Goal: Task Accomplishment & Management: Manage account settings

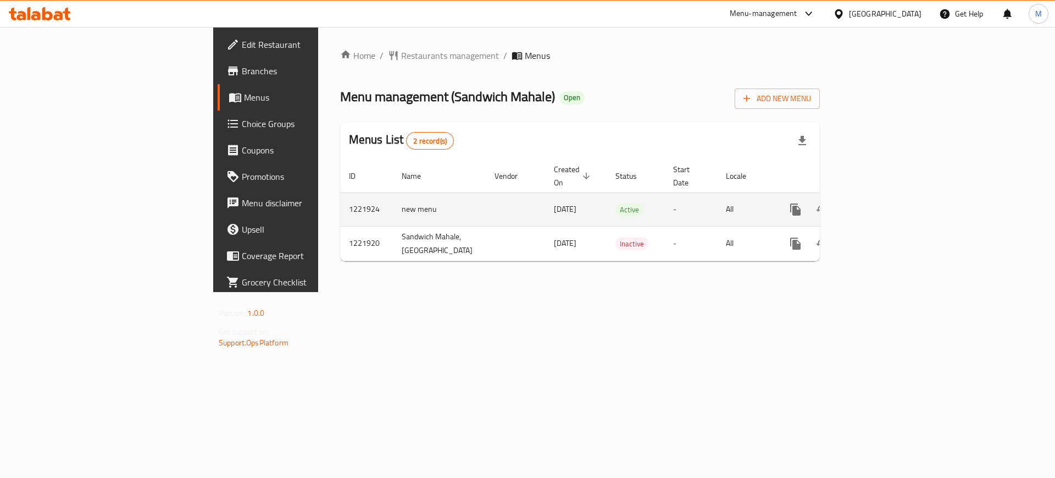
click at [881, 203] on icon "enhanced table" at bounding box center [874, 209] width 13 height 13
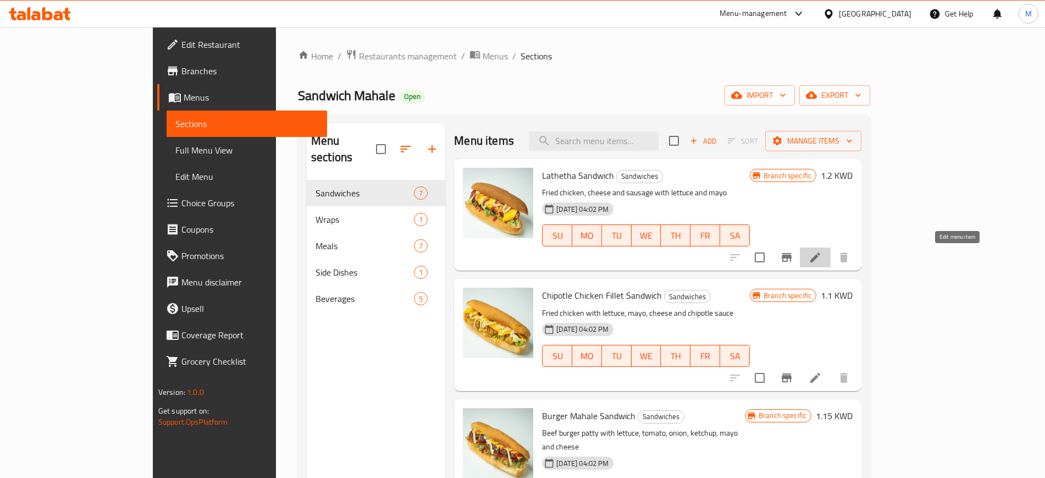
click at [821, 258] on icon at bounding box center [814, 257] width 13 height 13
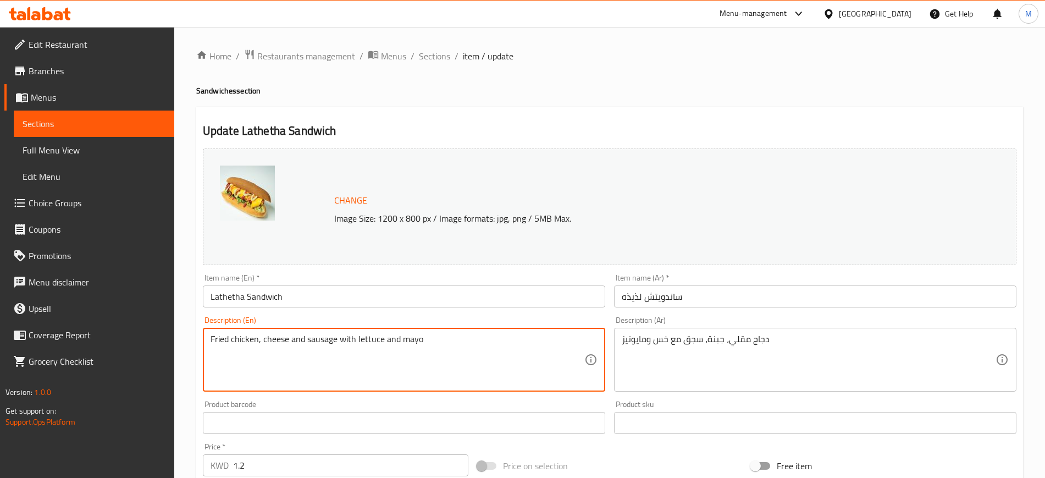
drag, startPoint x: 258, startPoint y: 340, endPoint x: 206, endPoint y: 346, distance: 53.1
click at [292, 359] on textarea "Chicken mortadella, cheese and sausage with lettuce and mayo" at bounding box center [397, 360] width 374 height 52
click at [468, 340] on textarea "Chicken mortadella, cheese and sausage with lettuce and mayo" at bounding box center [397, 360] width 374 height 52
drag, startPoint x: 468, startPoint y: 340, endPoint x: 285, endPoint y: 335, distance: 183.1
click at [285, 335] on textarea "Chicken mortadella, cheese and sausage with lettuce and mayo" at bounding box center [397, 360] width 374 height 52
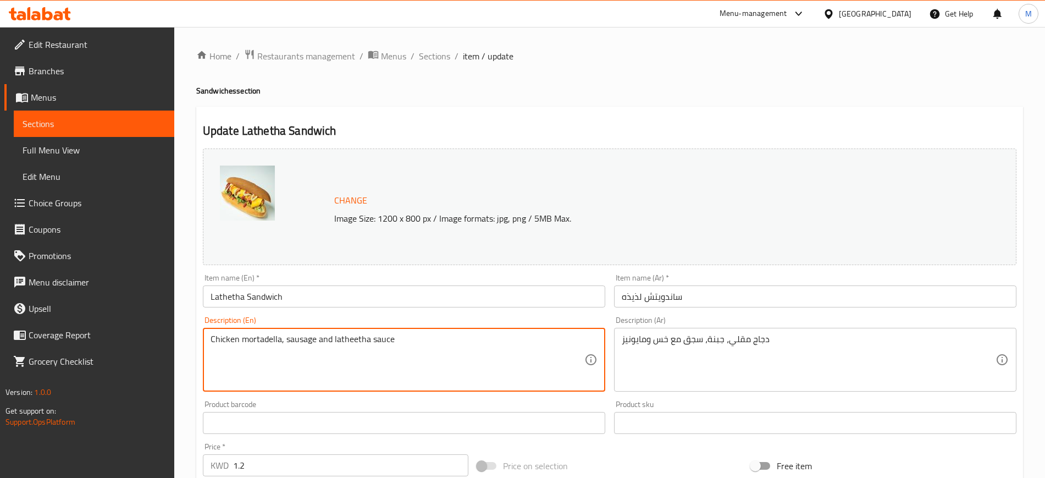
type textarea "Chicken mortadella, sausage and latheetha sauce"
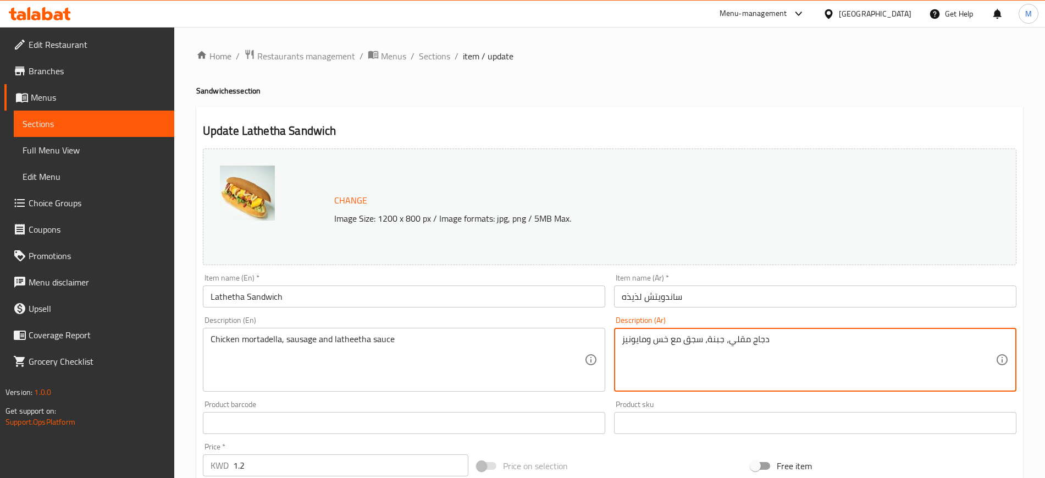
drag, startPoint x: 839, startPoint y: 342, endPoint x: 612, endPoint y: 356, distance: 227.9
type textarea "دجاج مرتديلا، نقانق، صوص لذيذه"
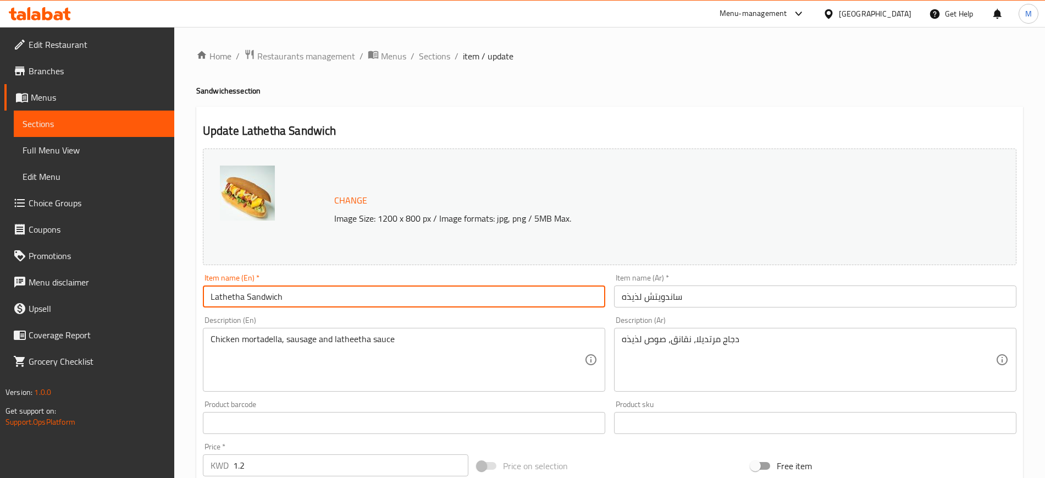
click at [483, 291] on input "Lathetha Sandwich" at bounding box center [404, 296] width 402 height 22
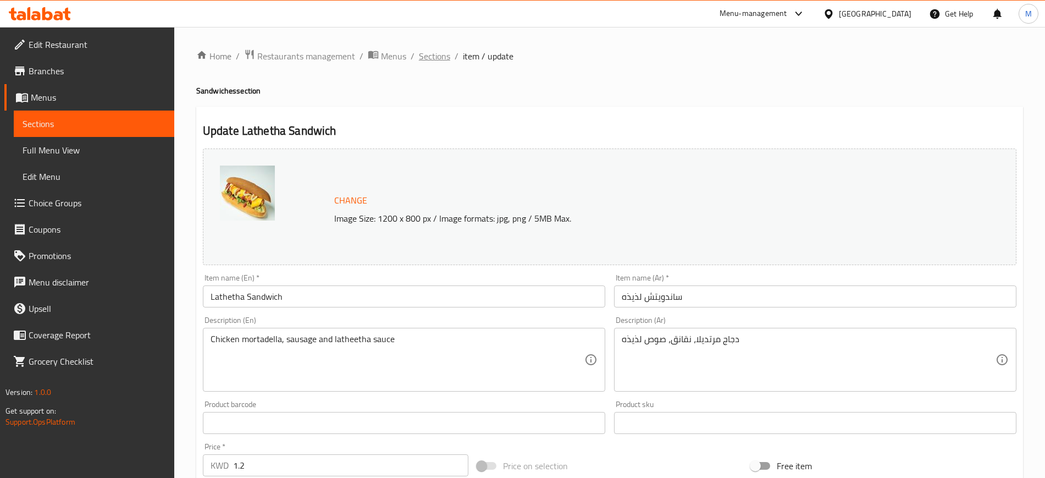
click at [433, 55] on span "Sections" at bounding box center [434, 55] width 31 height 13
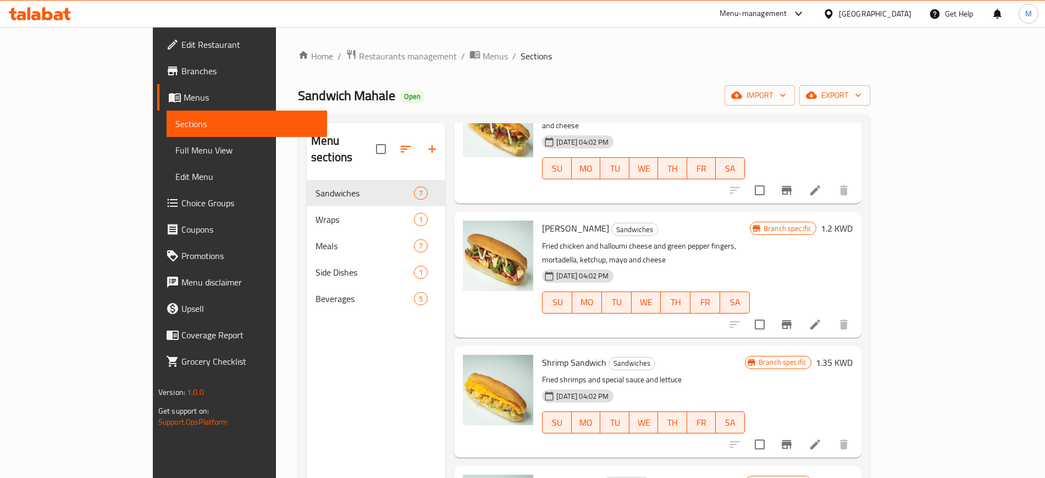
scroll to position [343, 0]
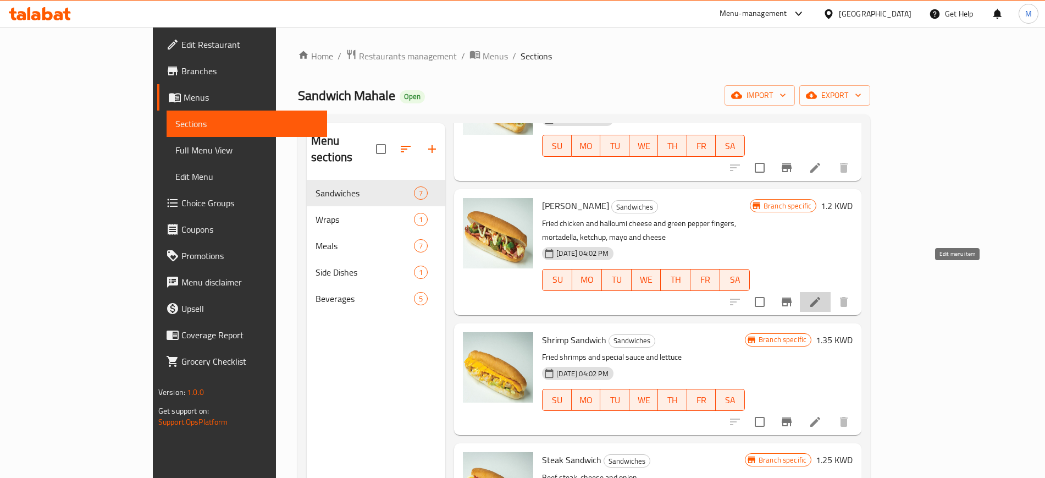
click at [821, 295] on icon at bounding box center [814, 301] width 13 height 13
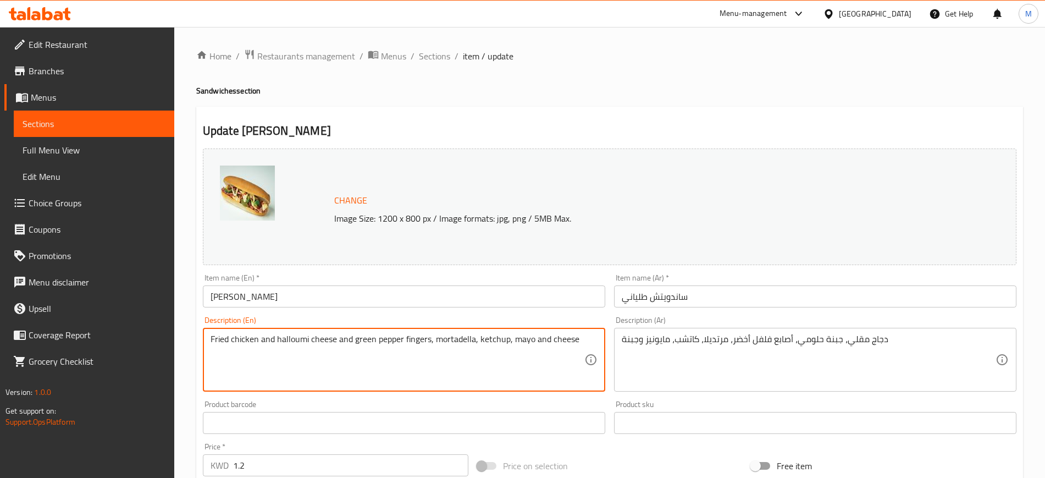
drag, startPoint x: 210, startPoint y: 341, endPoint x: 582, endPoint y: 354, distance: 372.2
type textarea "Chicken mortadella, halloumi cheese, green pepper, ketchup and mayo"
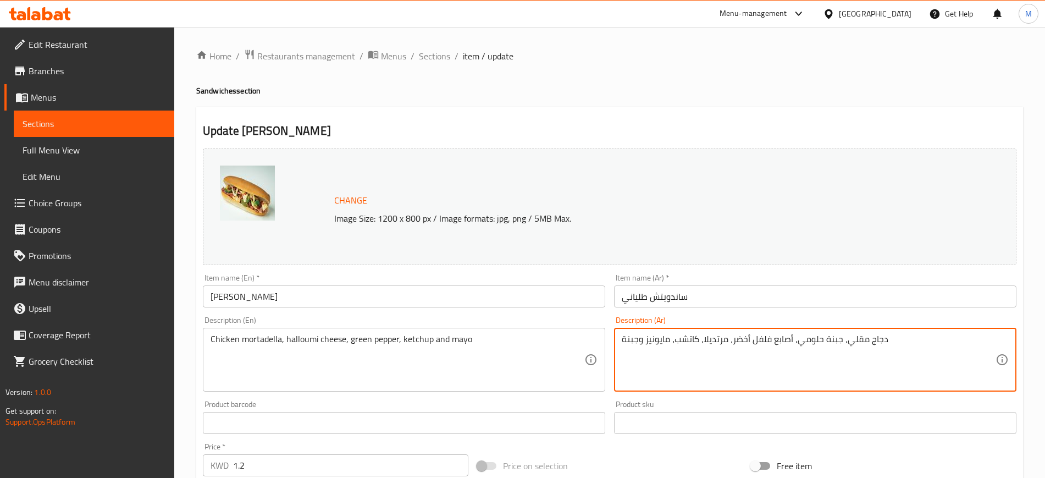
drag, startPoint x: 912, startPoint y: 344, endPoint x: 605, endPoint y: 349, distance: 307.2
type textarea "دجاج مرتديلا، جبنة حلوم، فلفل اخضر حلو، كاتشاب و مايونيز"
click at [516, 301] on input "[PERSON_NAME]" at bounding box center [404, 296] width 402 height 22
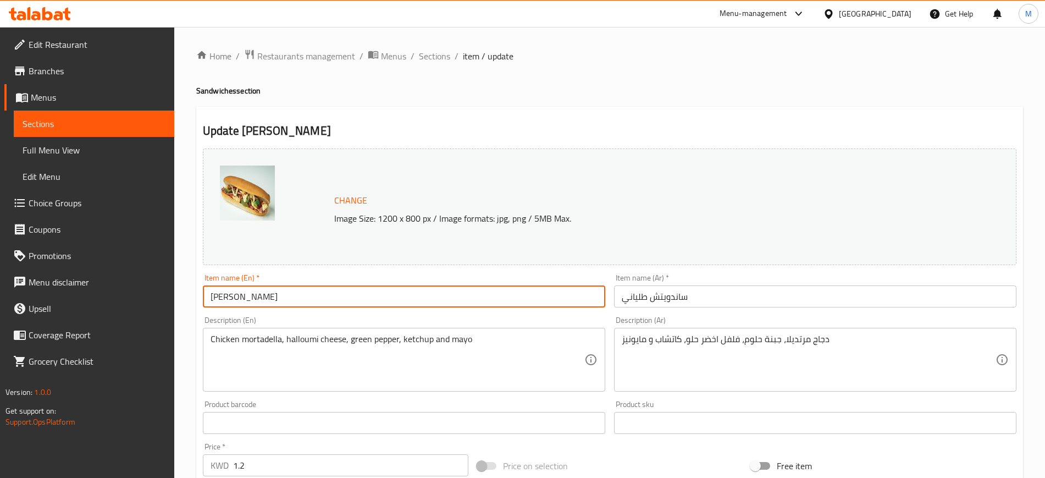
click at [431, 57] on span "Sections" at bounding box center [434, 55] width 31 height 13
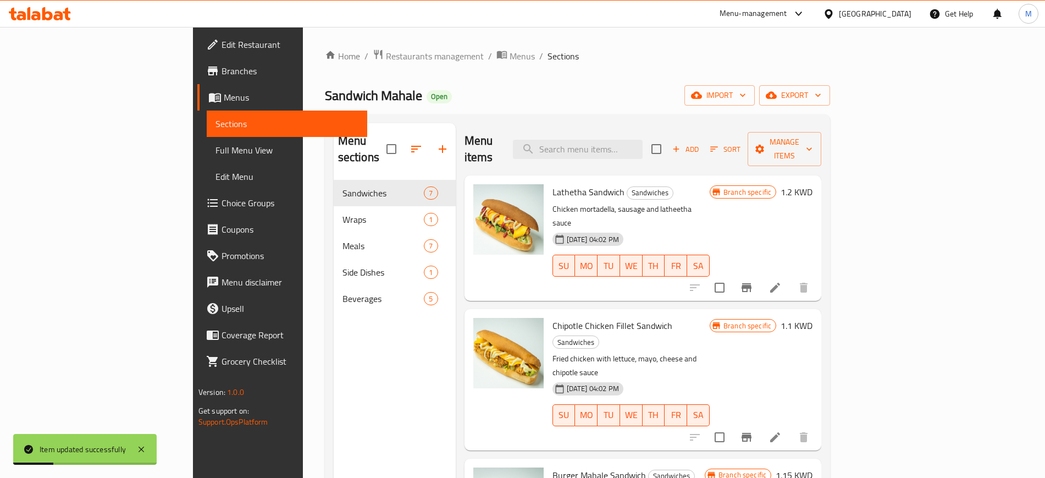
click at [44, 21] on div at bounding box center [40, 14] width 80 height 22
click at [41, 24] on div at bounding box center [40, 14] width 80 height 22
click at [41, 22] on div at bounding box center [40, 14] width 80 height 22
click at [42, 7] on icon at bounding box center [40, 13] width 62 height 13
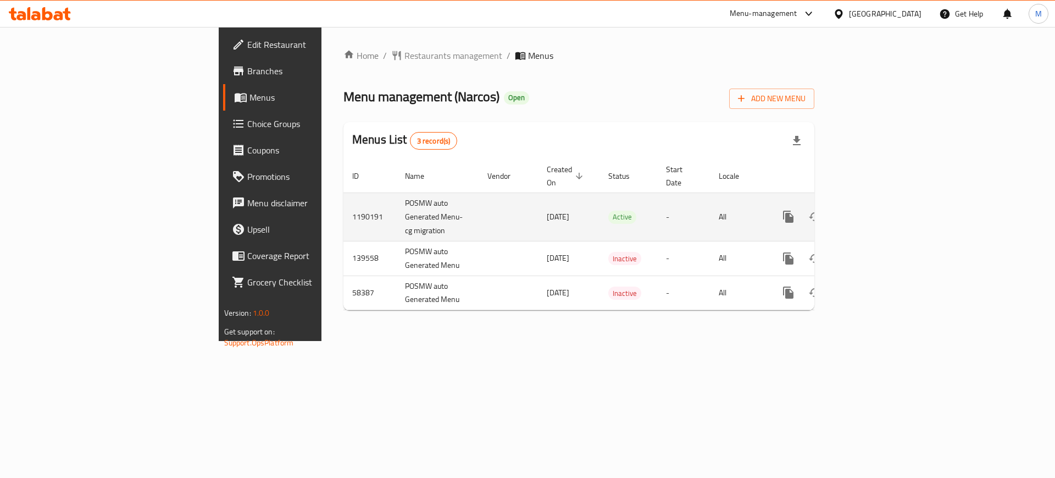
click at [874, 210] on icon "enhanced table" at bounding box center [867, 216] width 13 height 13
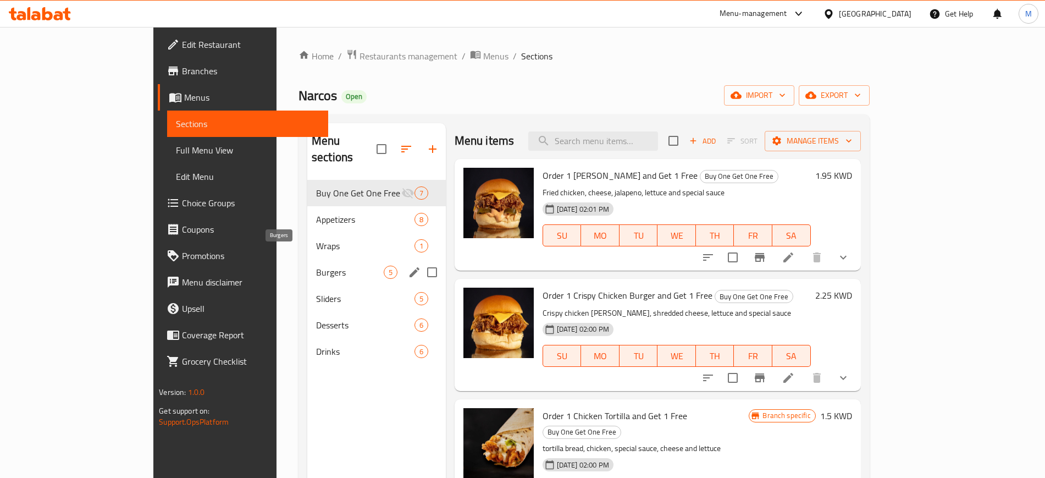
drag, startPoint x: 269, startPoint y: 254, endPoint x: 270, endPoint y: 282, distance: 27.5
click at [316, 265] on span "Burgers" at bounding box center [350, 271] width 68 height 13
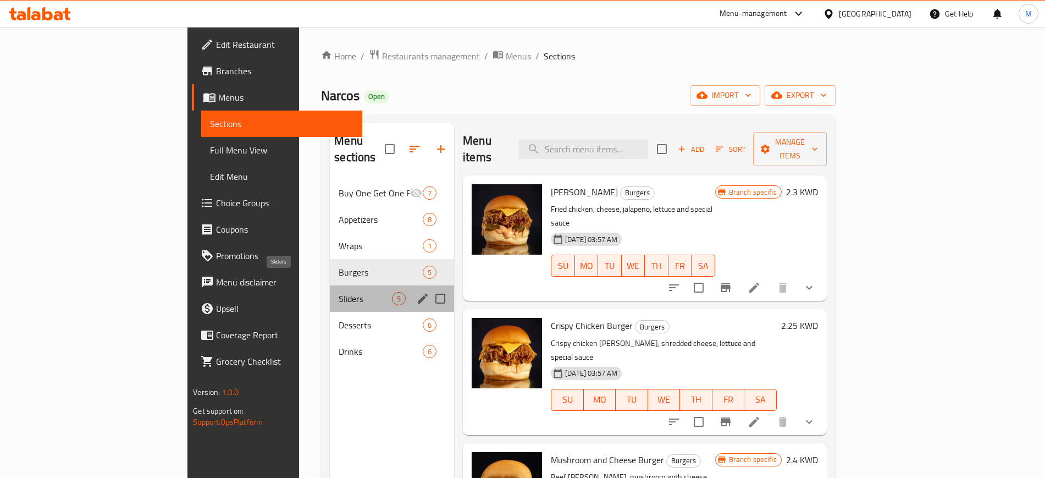
drag, startPoint x: 270, startPoint y: 282, endPoint x: 275, endPoint y: 298, distance: 17.4
click at [338, 292] on span "Sliders" at bounding box center [364, 298] width 53 height 13
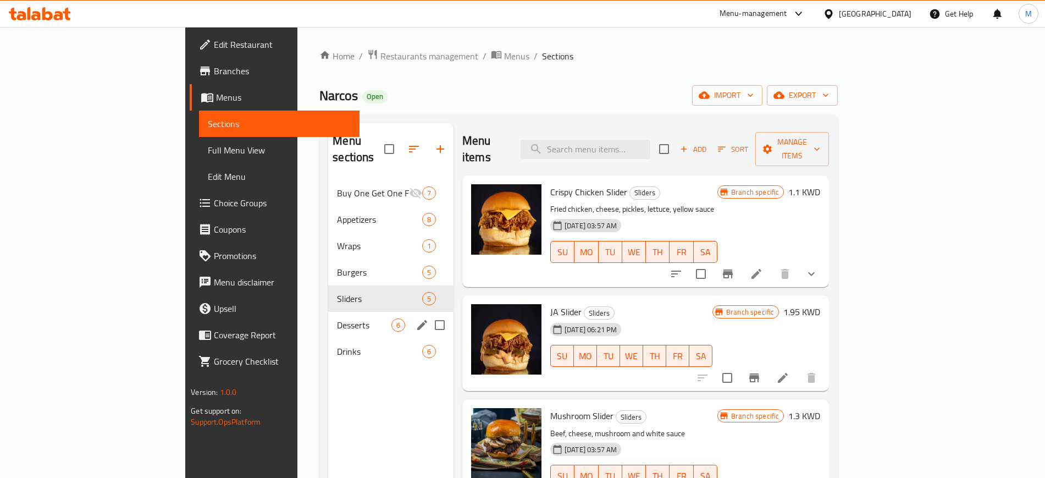
click at [328, 312] on div "Desserts 6" at bounding box center [390, 325] width 125 height 26
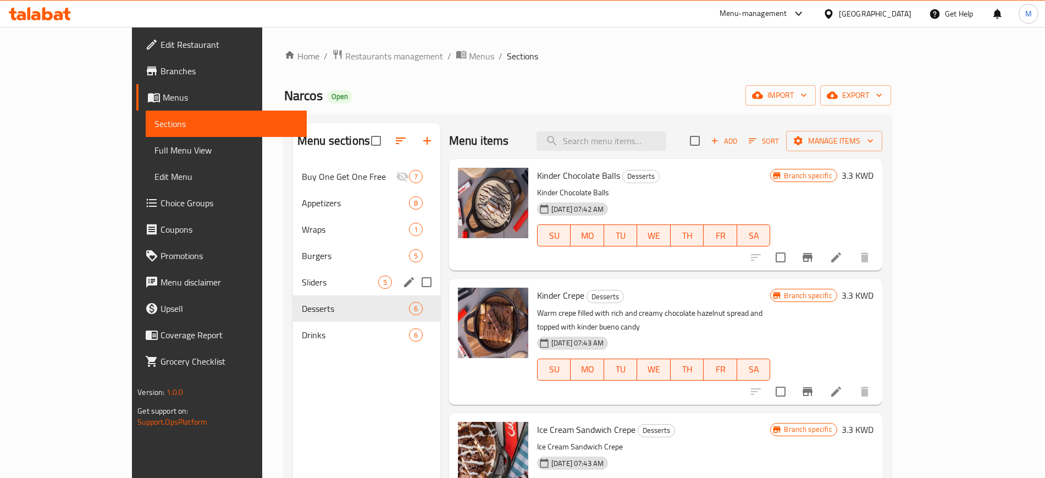
click at [293, 271] on div "Sliders 5" at bounding box center [366, 282] width 147 height 26
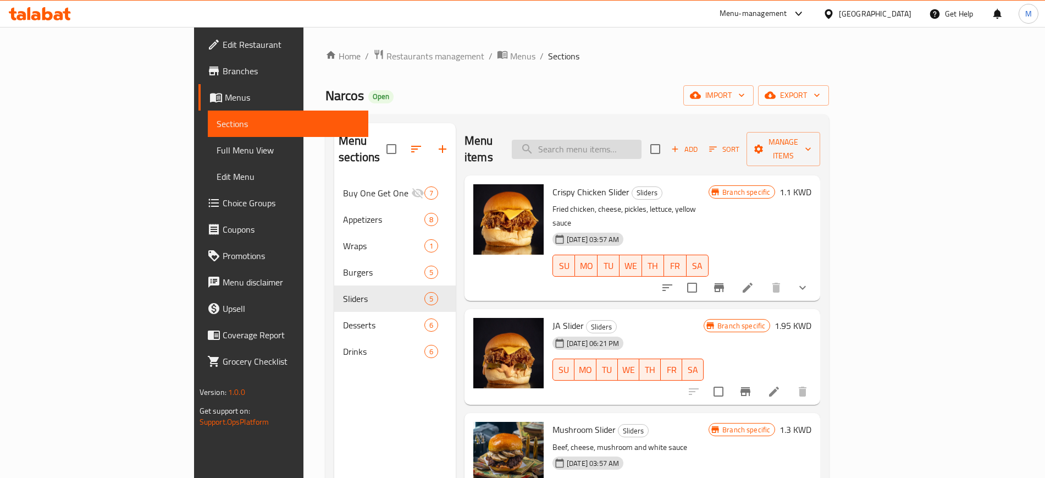
click at [634, 142] on input "search" at bounding box center [577, 149] width 130 height 19
type input "h"
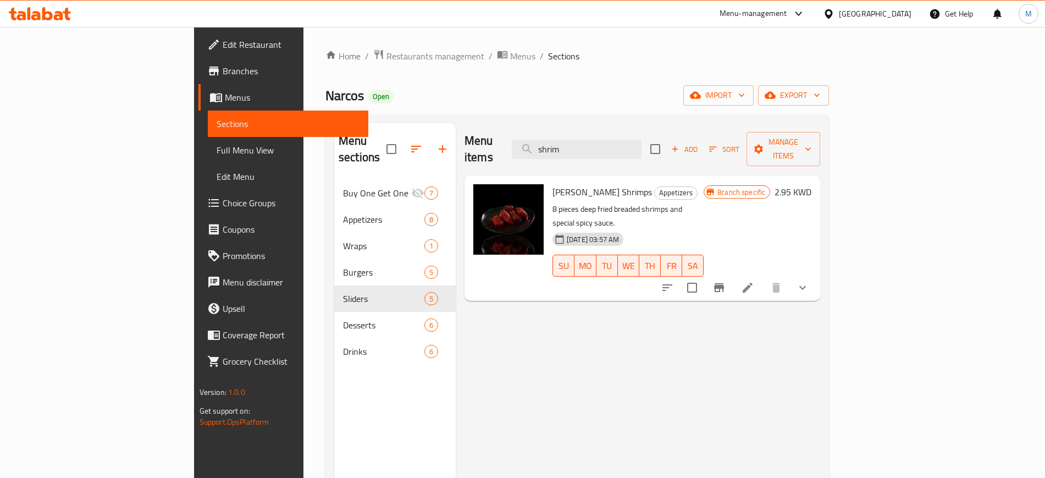
type input "shrim"
click at [763, 277] on li at bounding box center [747, 287] width 31 height 20
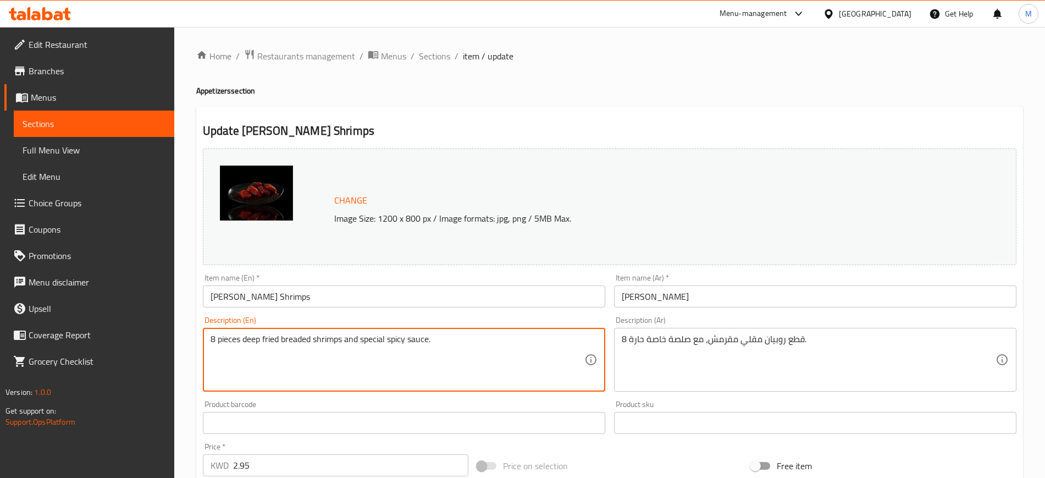
drag, startPoint x: 214, startPoint y: 336, endPoint x: 200, endPoint y: 337, distance: 13.8
type textarea "6 pieces deep fried breaded shrimps and special spicy sauce."
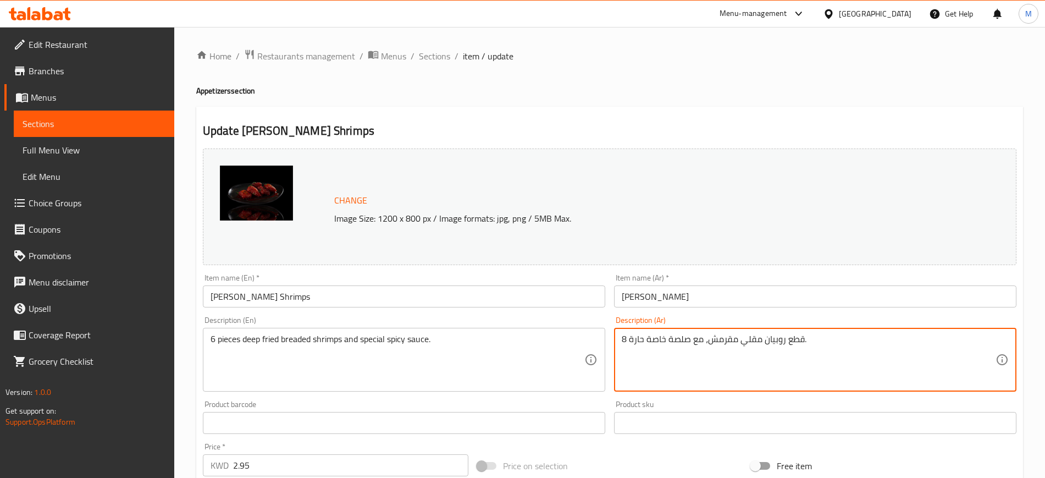
drag, startPoint x: 625, startPoint y: 340, endPoint x: 614, endPoint y: 338, distance: 11.6
type textarea "6 قطع روبيان مقلي مقرمش، مع صلصة خاصة حارة."
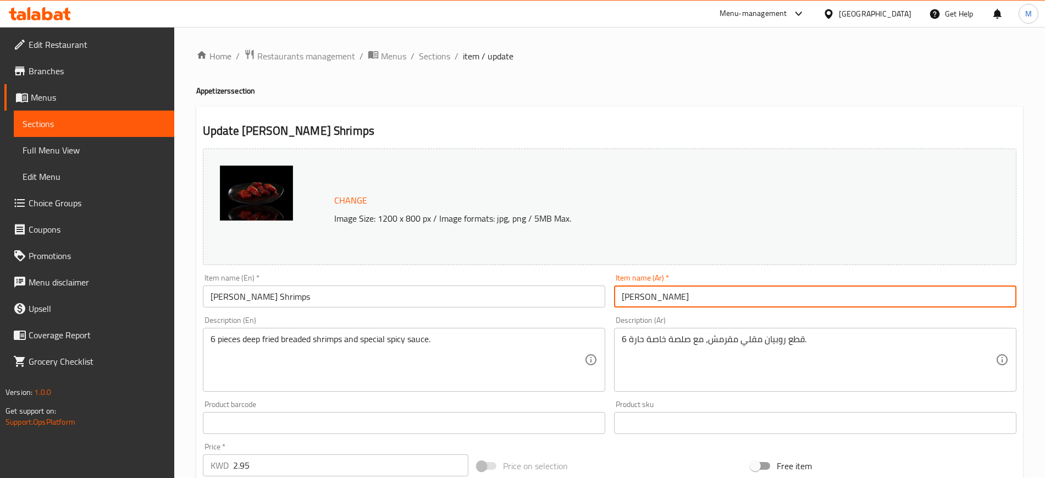
click at [754, 289] on input "[PERSON_NAME]" at bounding box center [815, 296] width 402 height 22
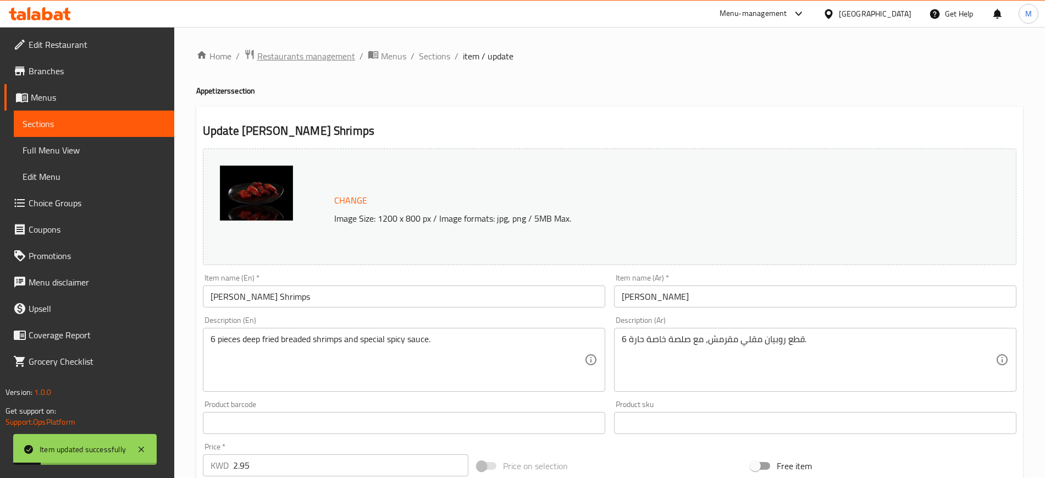
click at [324, 59] on span "Restaurants management" at bounding box center [306, 55] width 98 height 13
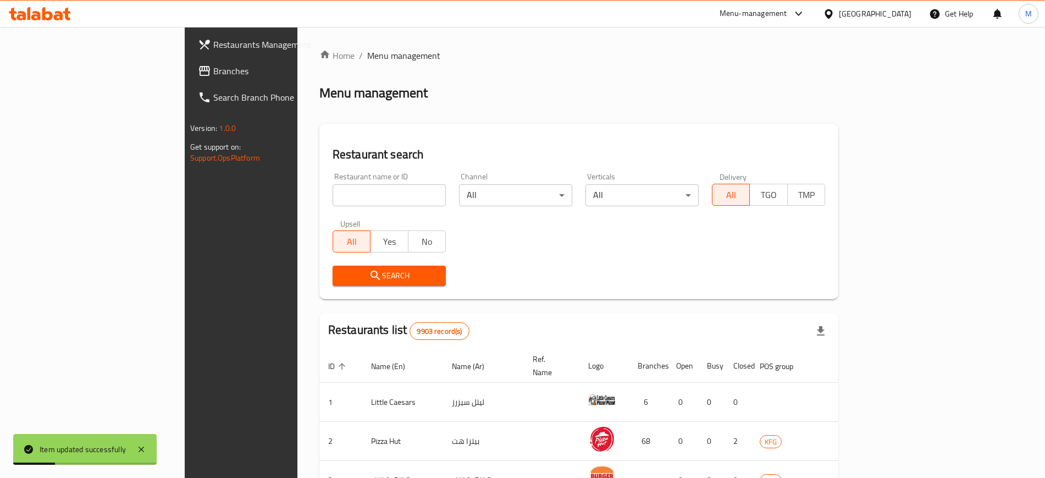
click at [340, 196] on div "Home / Menu management Menu management Restaurant search Restaurant name or ID …" at bounding box center [578, 411] width 519 height 725
click at [340, 196] on input "search" at bounding box center [388, 195] width 113 height 22
type input "bjama"
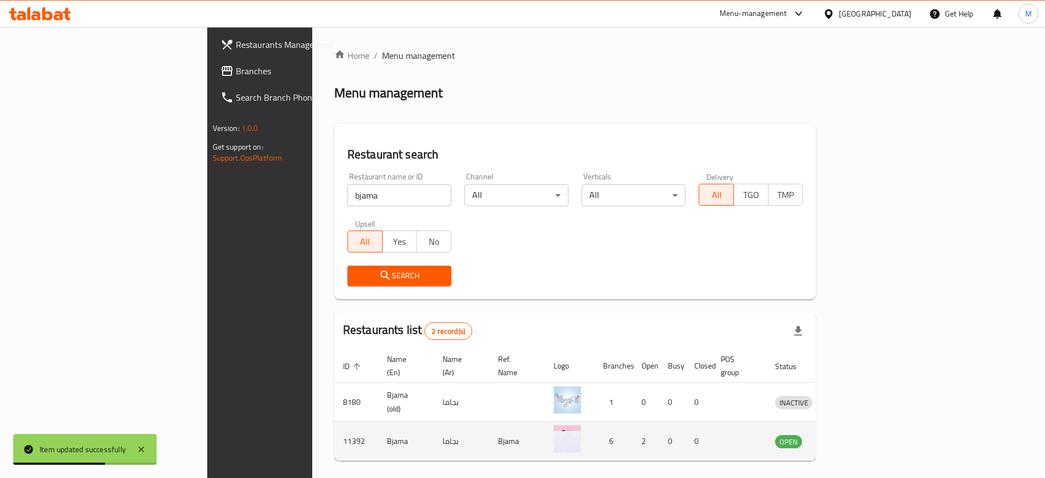
click at [863, 428] on td "enhanced table" at bounding box center [844, 440] width 38 height 39
click at [847, 437] on icon "enhanced table" at bounding box center [841, 441] width 12 height 9
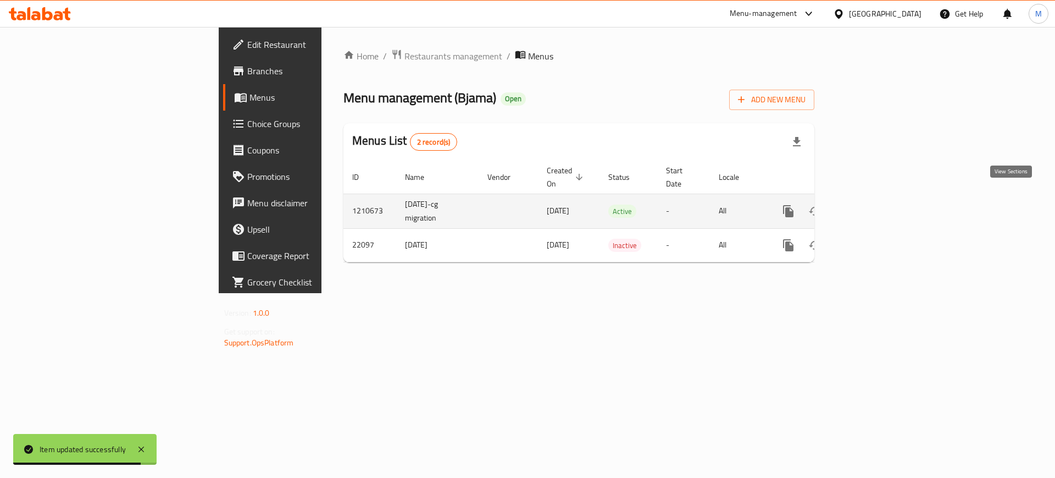
click at [874, 204] on icon "enhanced table" at bounding box center [867, 210] width 13 height 13
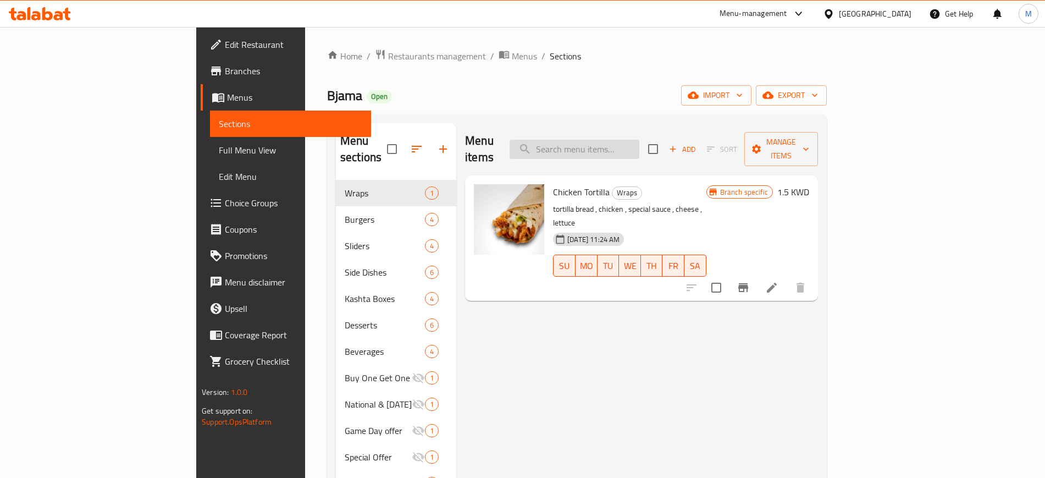
click at [639, 140] on input "search" at bounding box center [574, 149] width 130 height 19
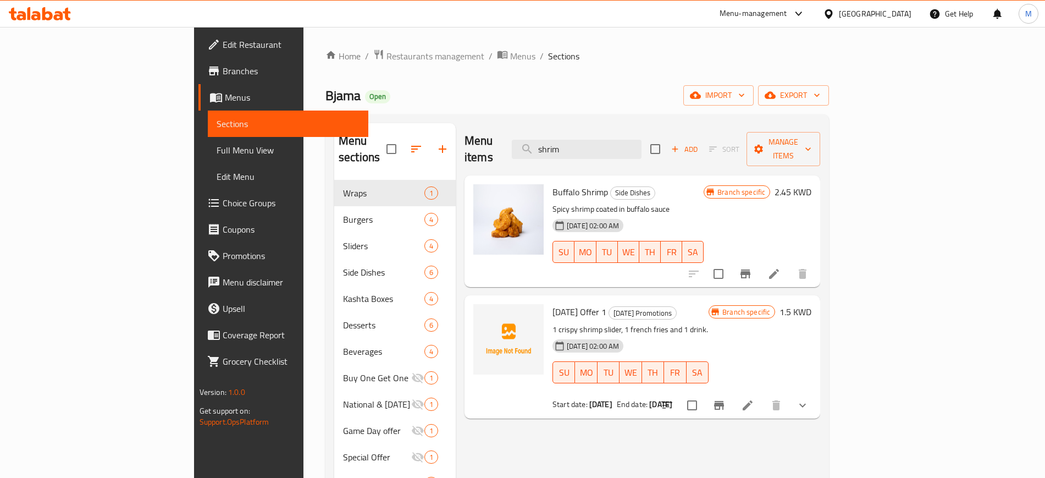
type input "shrim"
click at [780, 267] on icon at bounding box center [773, 273] width 13 height 13
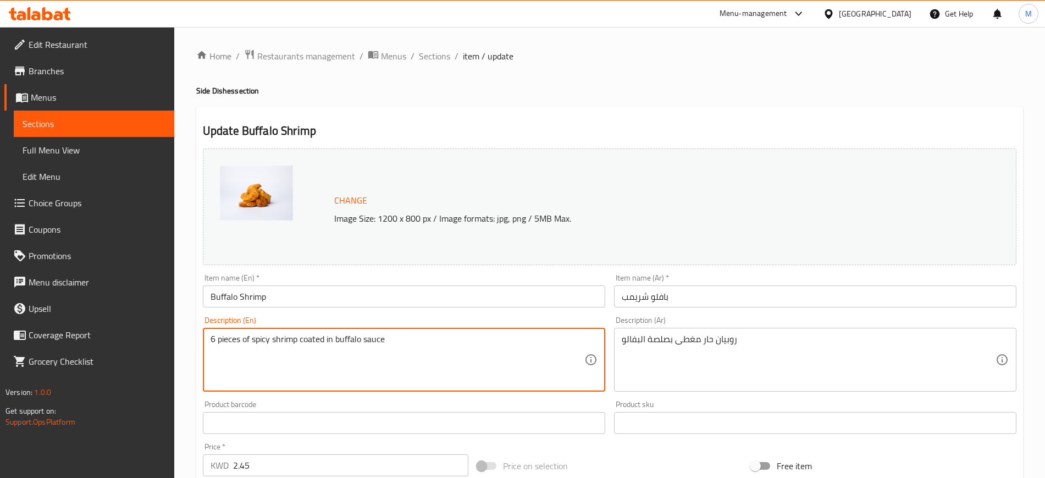
click at [298, 340] on textarea "6 pieces of spicy shrimp coated in buffalo sauce" at bounding box center [397, 360] width 374 height 52
click at [481, 348] on textarea "6 pieces of spicy shrimps coated in buffalo sauce" at bounding box center [397, 360] width 374 height 52
type textarea "6 pieces of spicy shrimps coated in buffalo sauce"
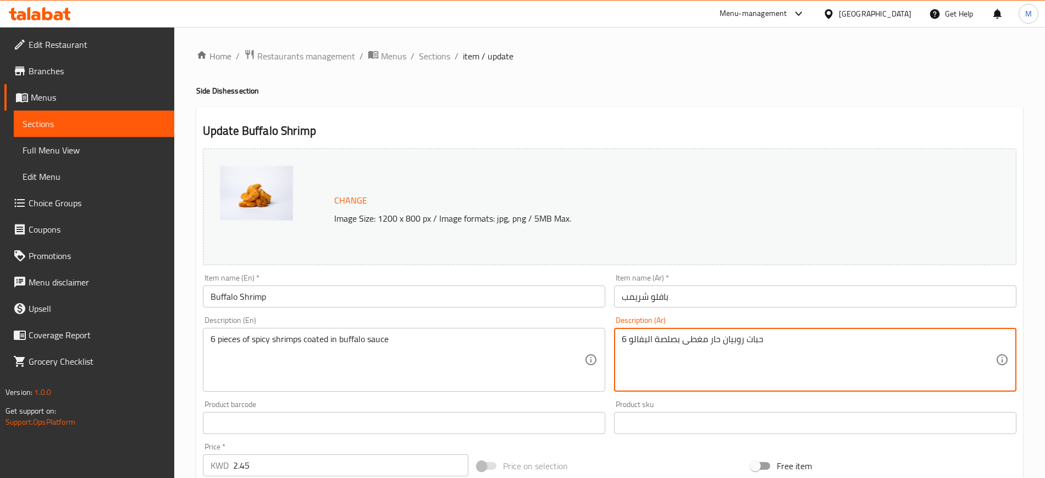
type textarea "6 حبات روبيان حار مغطى بصلصة البفالو"
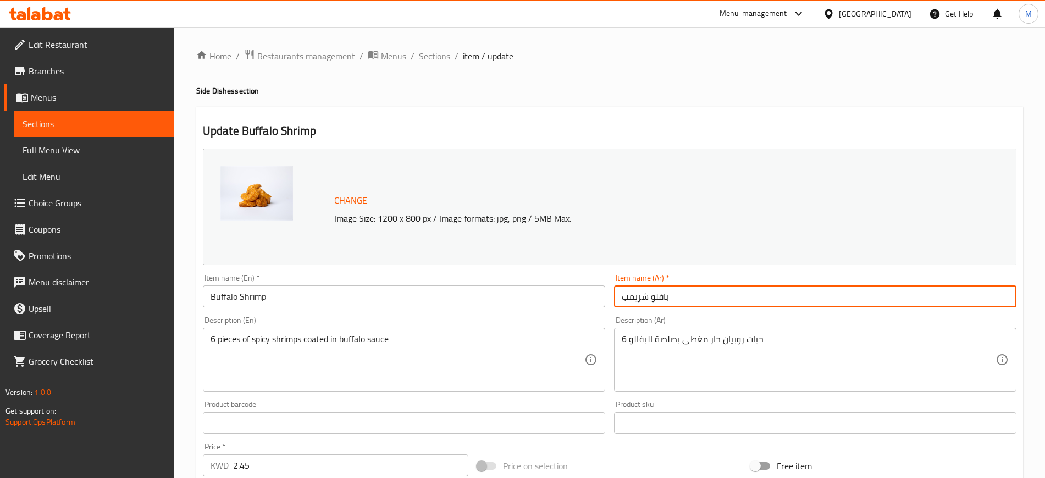
click at [722, 296] on input "بافلو شريمب" at bounding box center [815, 296] width 402 height 22
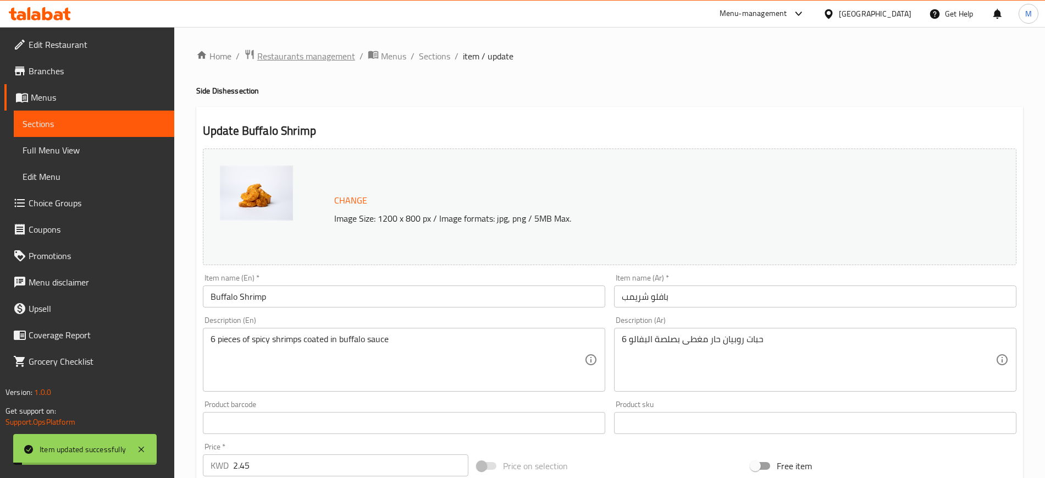
click at [318, 49] on span "Restaurants management" at bounding box center [306, 55] width 98 height 13
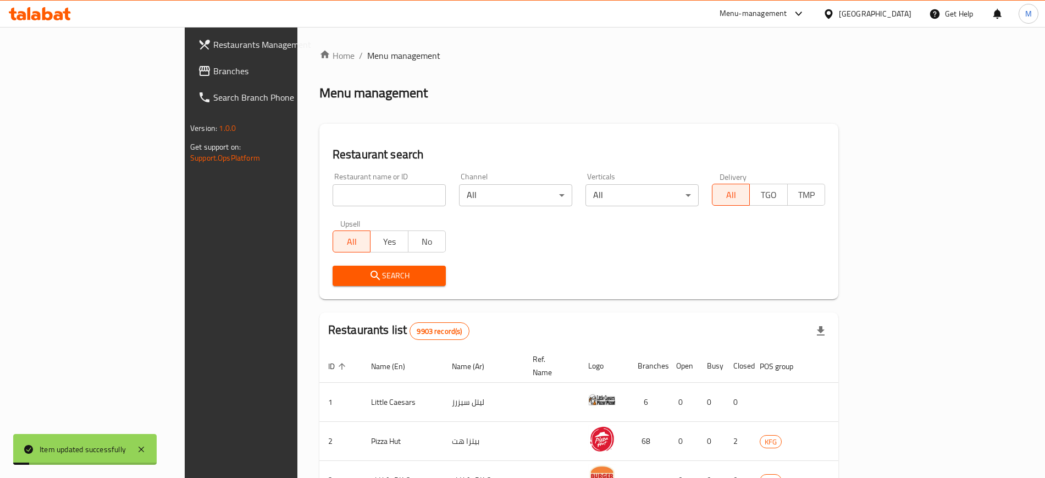
click at [332, 189] on input "search" at bounding box center [388, 195] width 113 height 22
type input "sandwich [PERSON_NAME]"
click button "Search" at bounding box center [388, 275] width 113 height 20
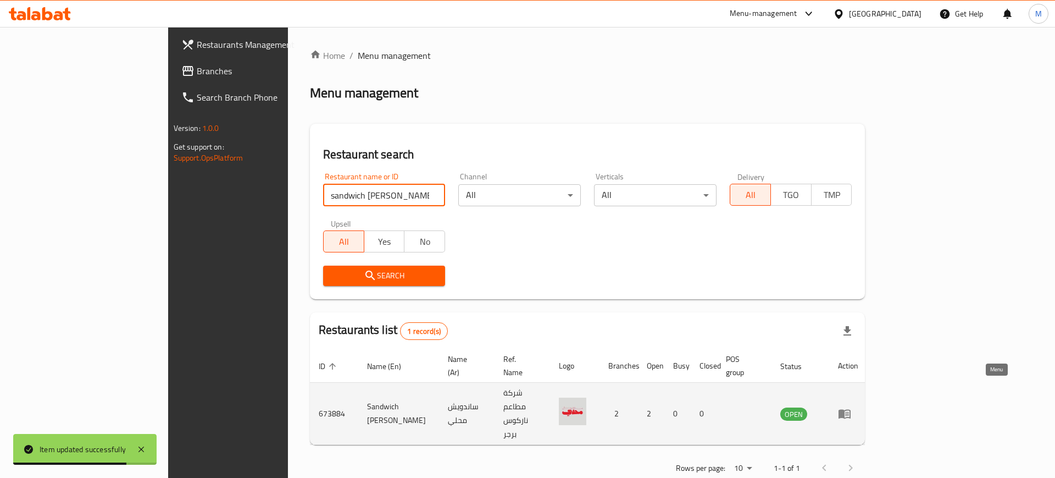
click at [851, 409] on icon "enhanced table" at bounding box center [845, 413] width 12 height 9
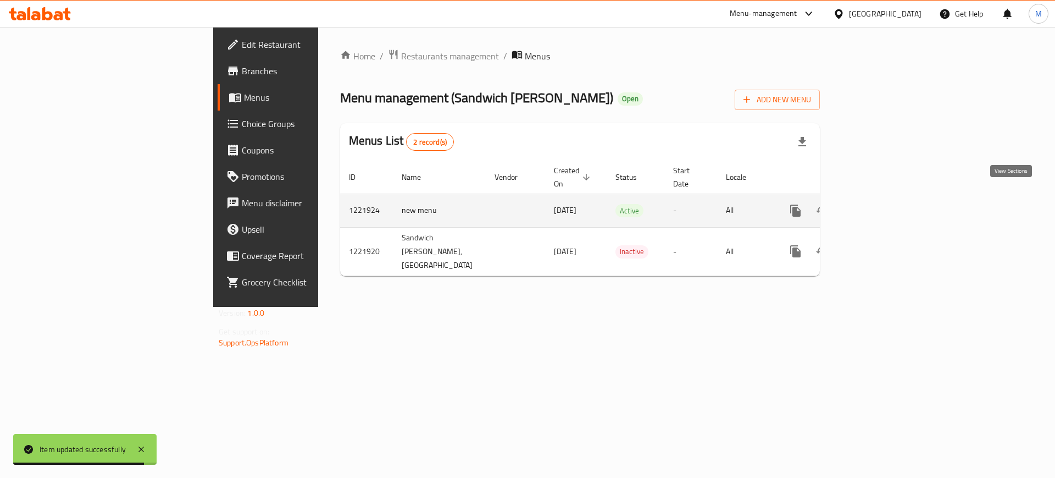
click at [880, 206] on icon "enhanced table" at bounding box center [875, 211] width 10 height 10
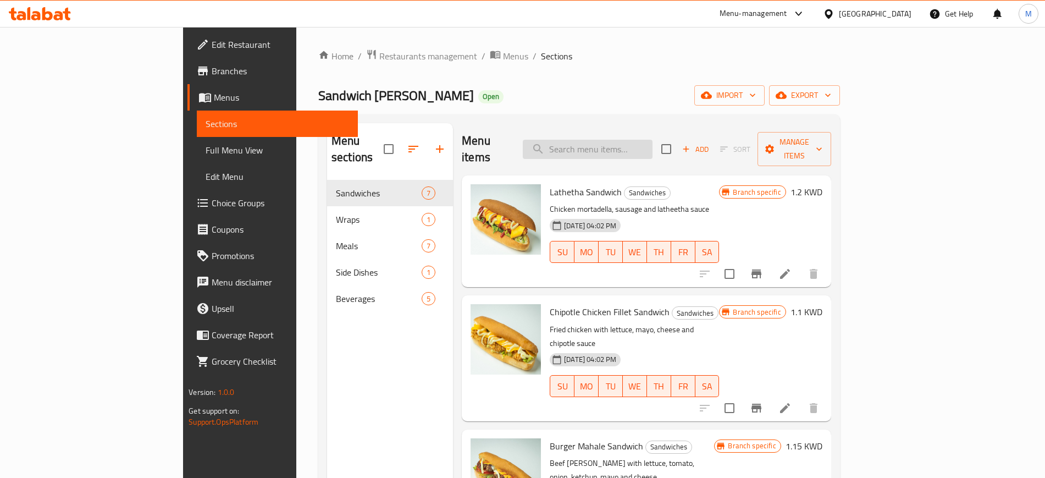
click at [641, 140] on input "search" at bounding box center [588, 149] width 130 height 19
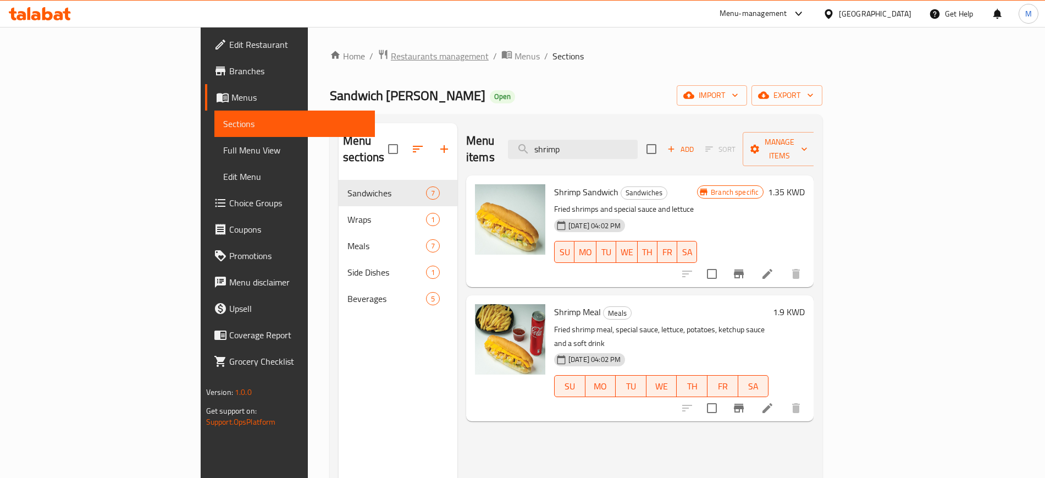
type input "shrimp"
click at [391, 58] on span "Restaurants management" at bounding box center [440, 55] width 98 height 13
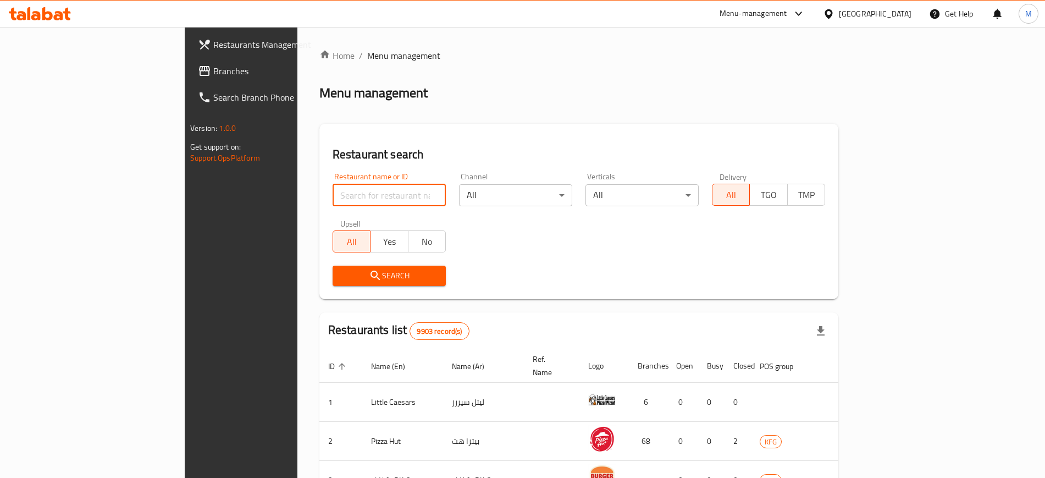
click at [332, 195] on input "search" at bounding box center [388, 195] width 113 height 22
type input "rocket chicken"
click button "Search" at bounding box center [388, 275] width 113 height 20
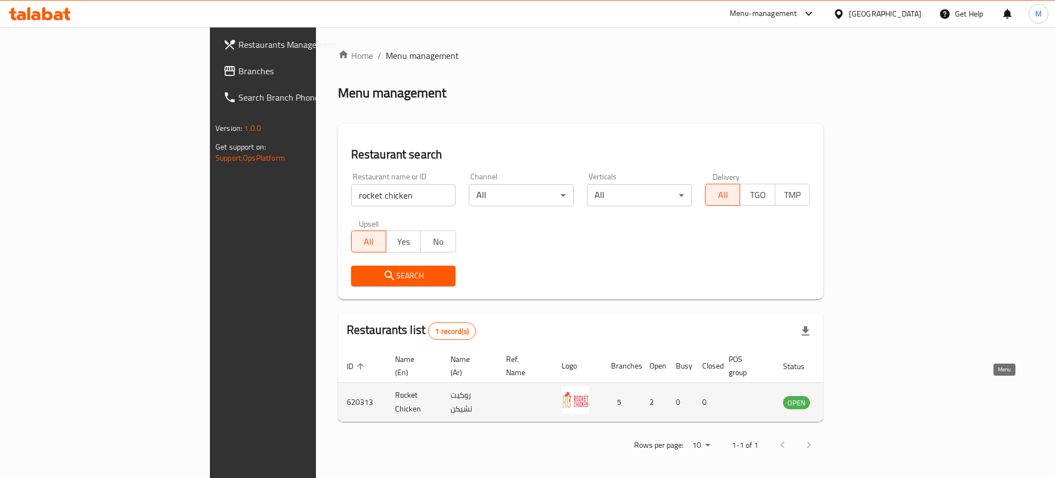
click at [854, 395] on icon "enhanced table" at bounding box center [847, 401] width 13 height 13
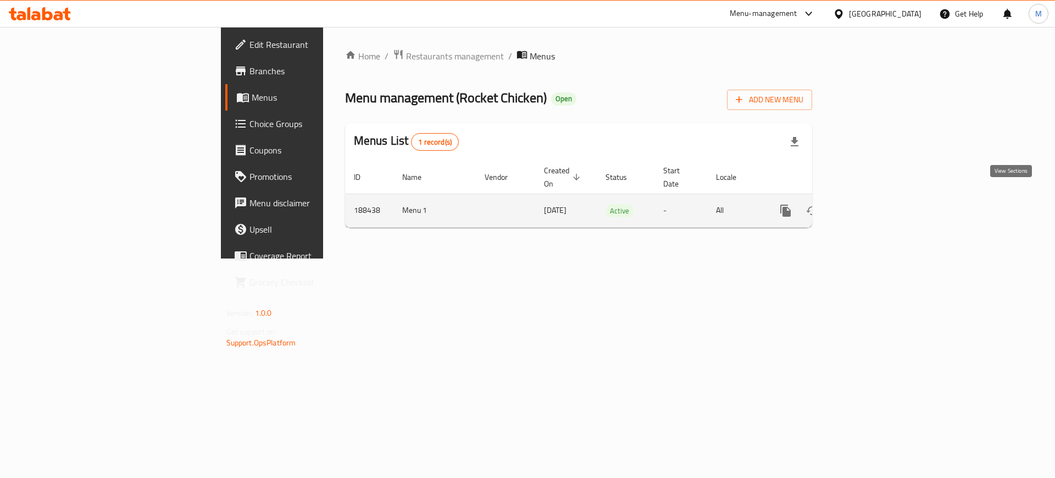
click at [870, 206] on icon "enhanced table" at bounding box center [865, 211] width 10 height 10
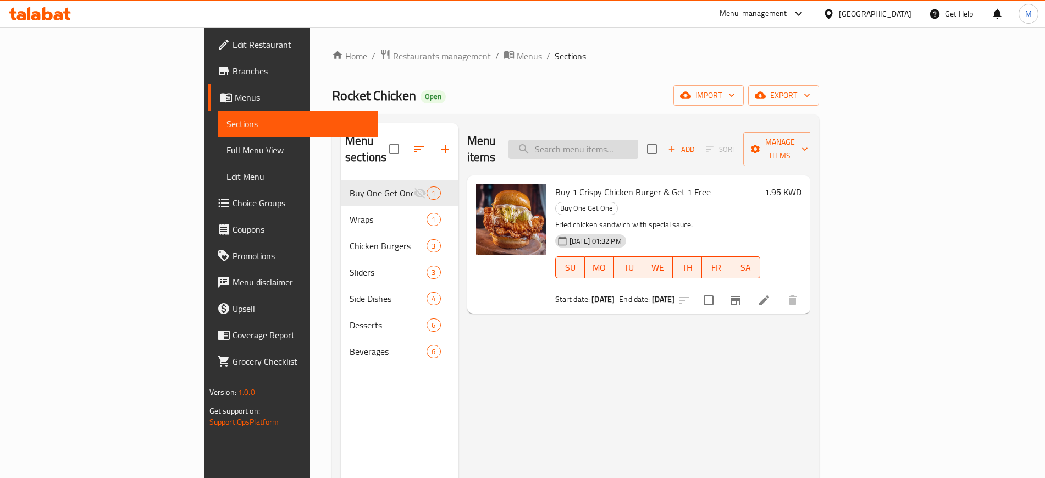
click at [638, 140] on input "search" at bounding box center [573, 149] width 130 height 19
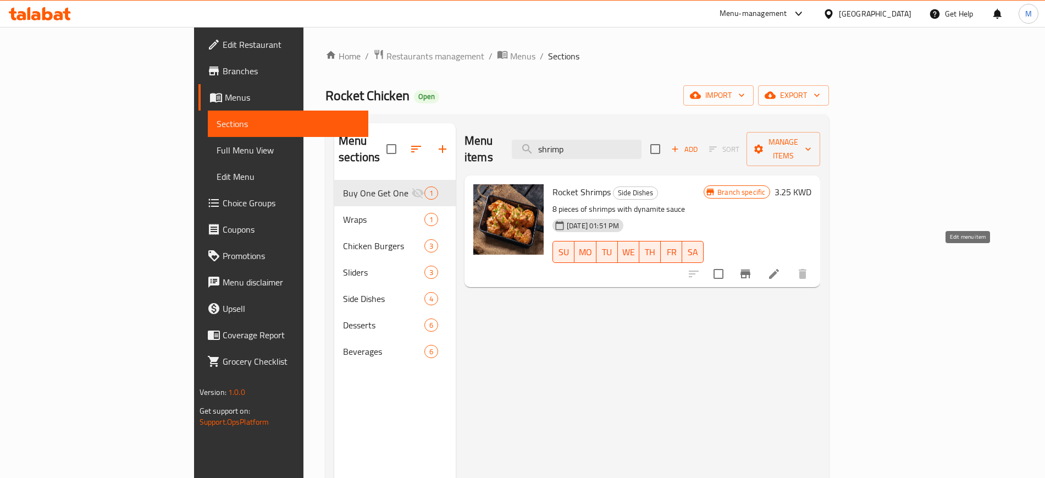
type input "shrimp"
click at [779, 269] on icon at bounding box center [774, 274] width 10 height 10
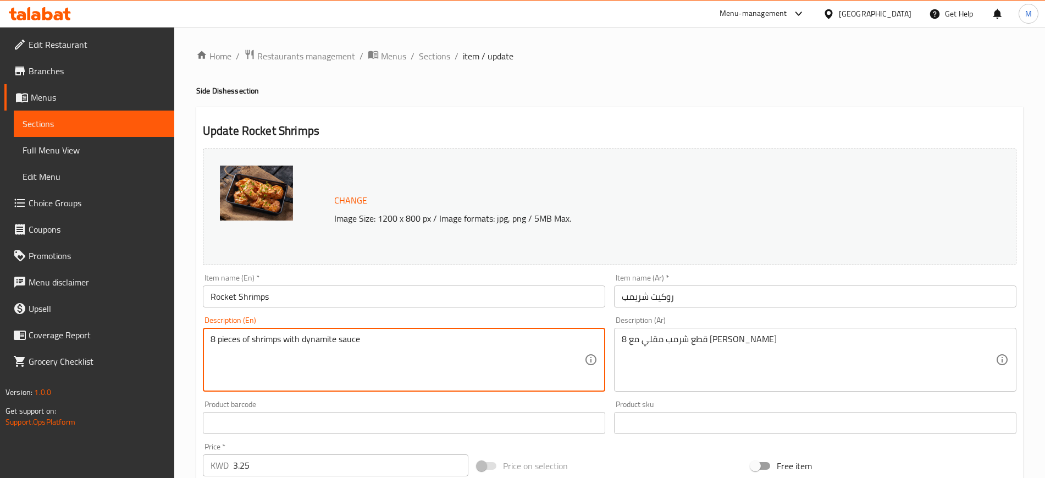
drag, startPoint x: 215, startPoint y: 339, endPoint x: 208, endPoint y: 339, distance: 7.1
type textarea "6 pieces of shrimps with dynamite sauce"
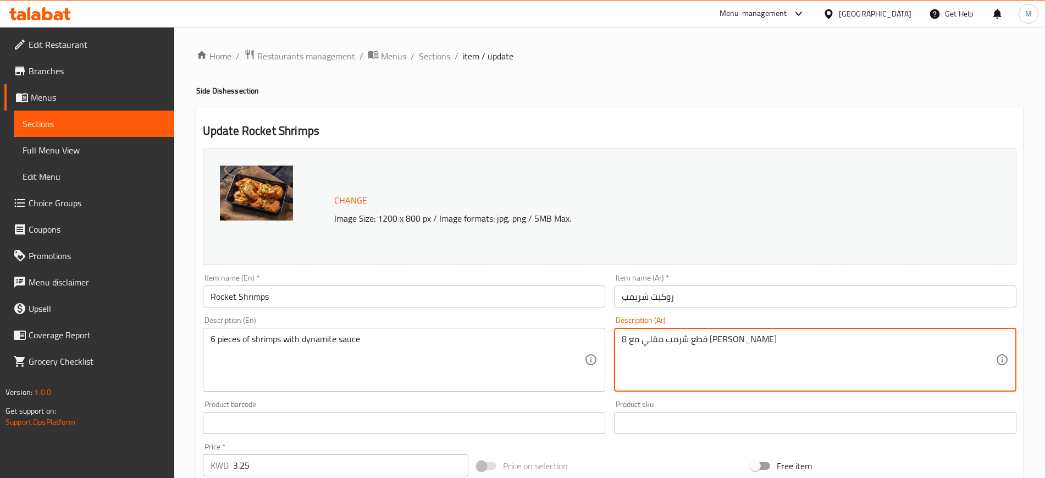
drag, startPoint x: 627, startPoint y: 337, endPoint x: 620, endPoint y: 337, distance: 7.2
type textarea "6 قطع شرمب مقلي مع [PERSON_NAME]"
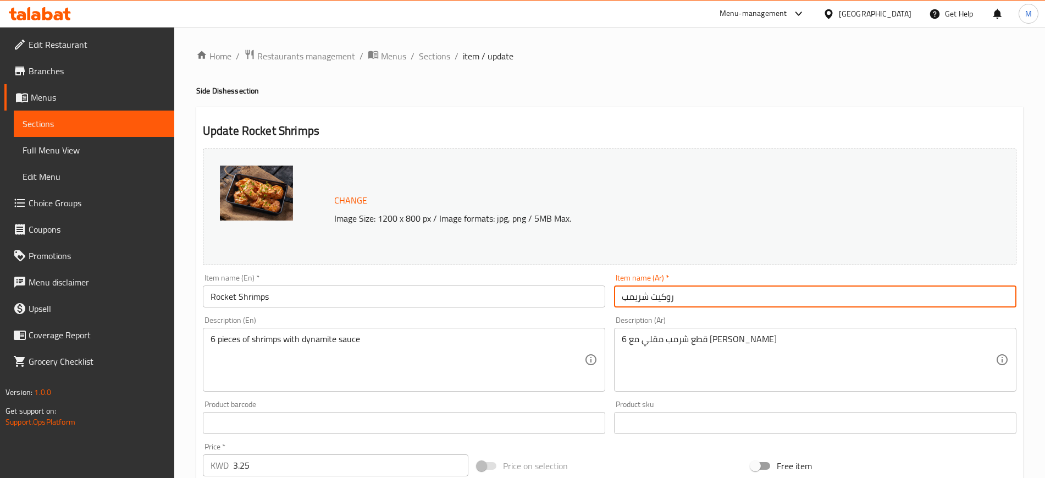
click at [717, 299] on input "روكيت شريمب" at bounding box center [815, 296] width 402 height 22
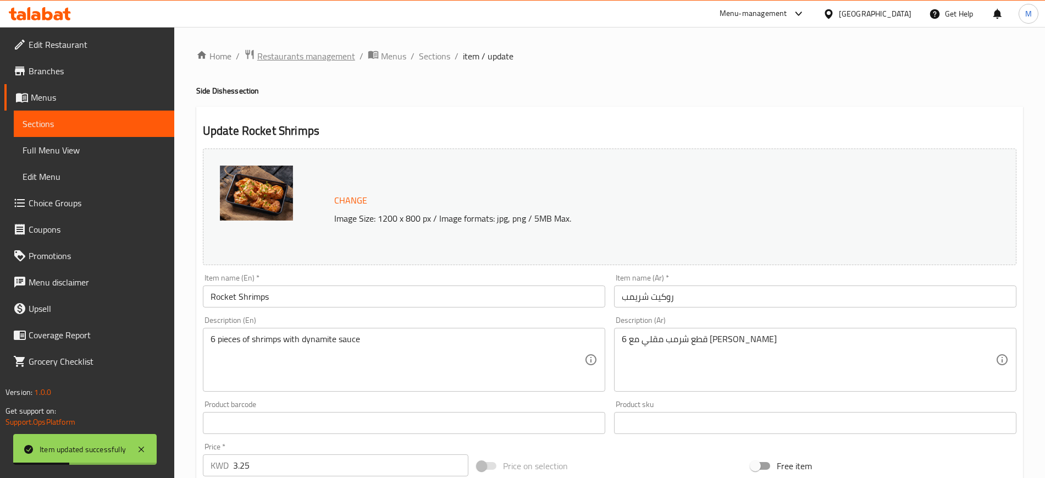
click at [298, 55] on span "Restaurants management" at bounding box center [306, 55] width 98 height 13
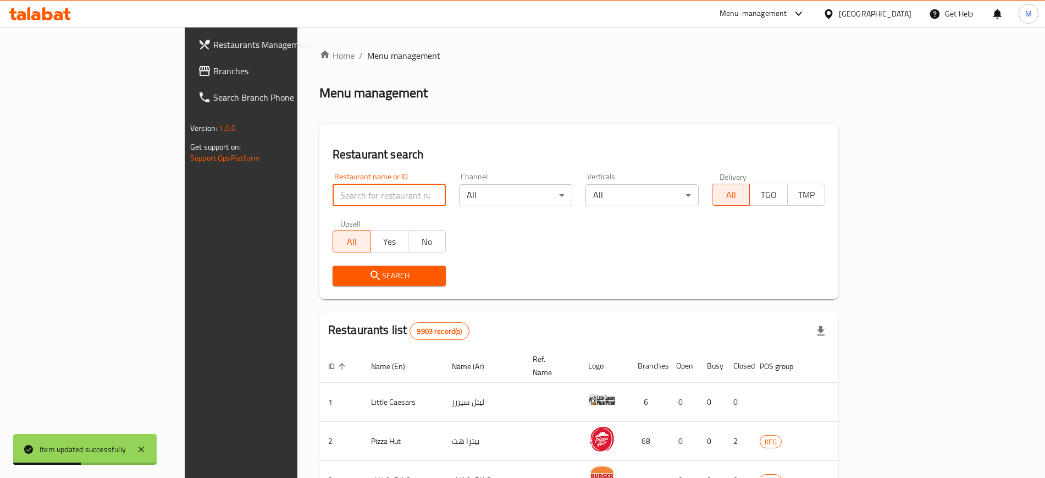
click at [332, 196] on input "search" at bounding box center [388, 195] width 113 height 22
type input "wagyu burger"
click button "Search" at bounding box center [388, 275] width 113 height 20
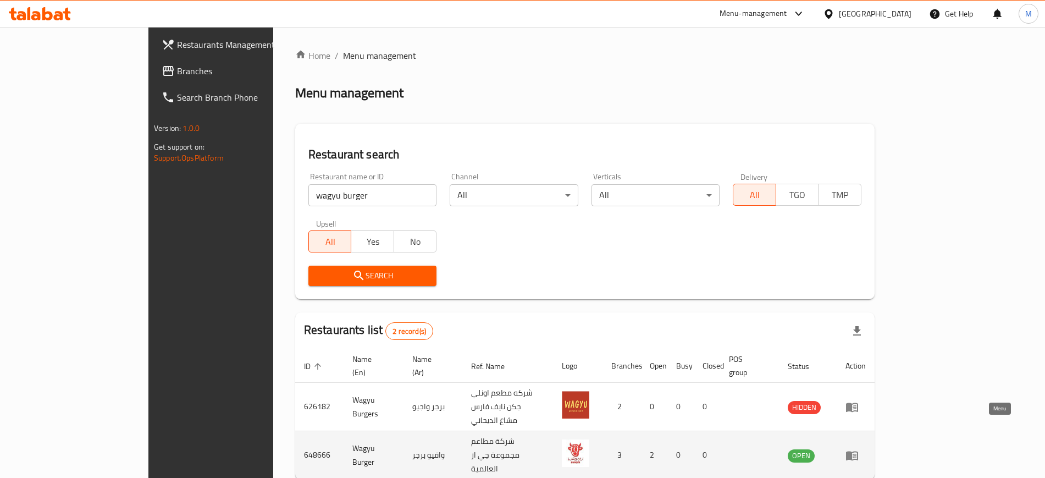
click at [858, 448] on icon "enhanced table" at bounding box center [851, 454] width 13 height 13
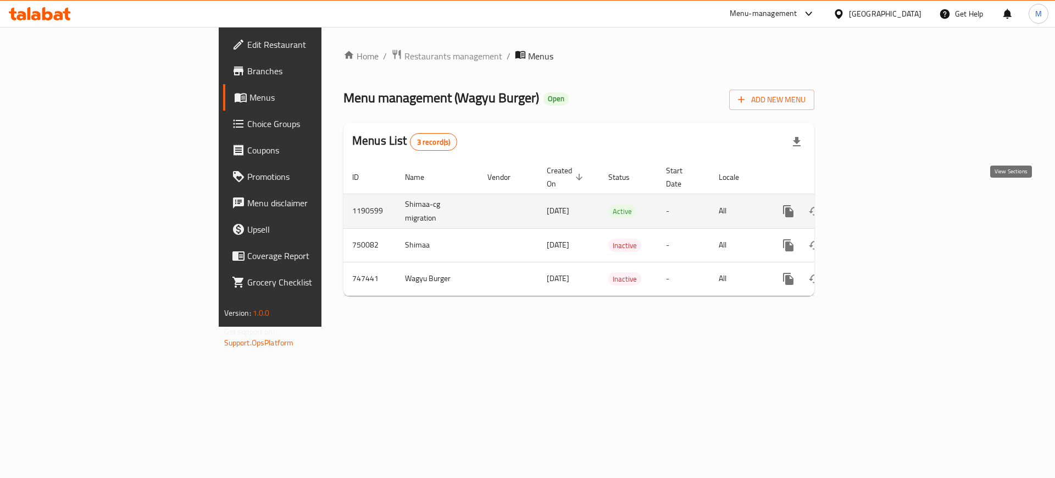
click at [874, 204] on icon "enhanced table" at bounding box center [867, 210] width 13 height 13
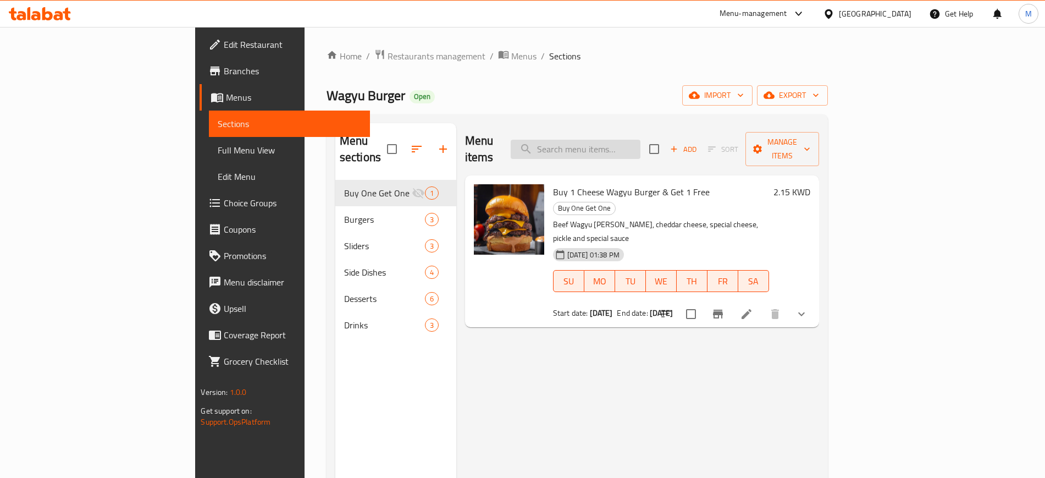
click at [637, 143] on input "search" at bounding box center [575, 149] width 130 height 19
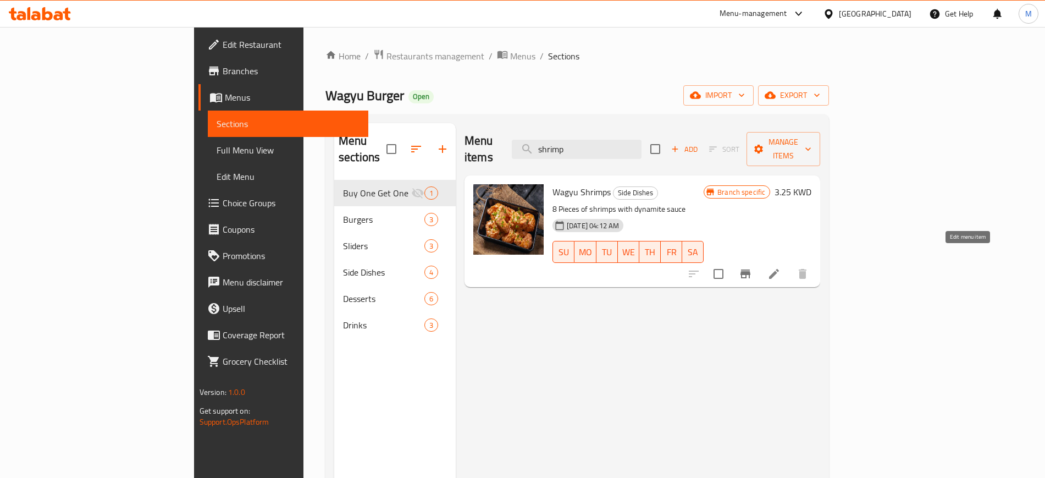
type input "shrimp"
click at [780, 267] on icon at bounding box center [773, 273] width 13 height 13
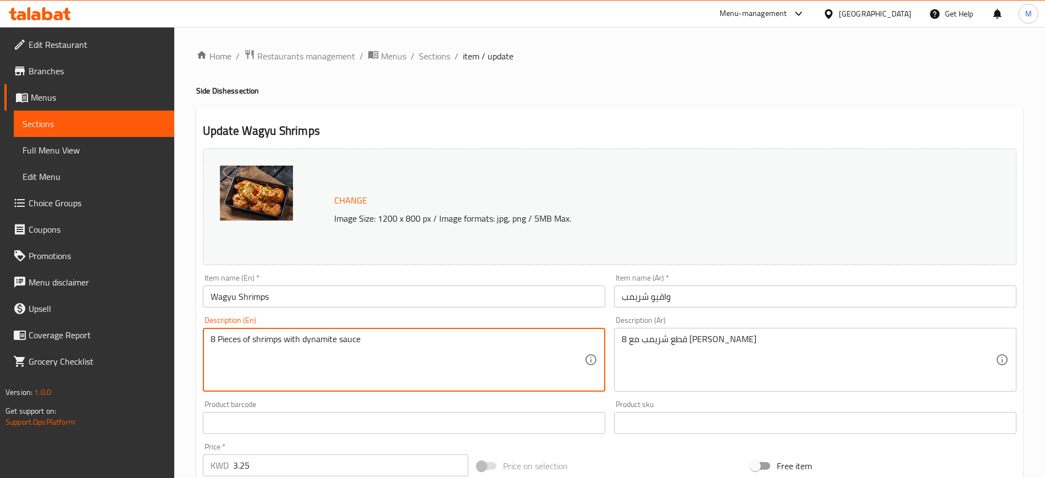
drag, startPoint x: 214, startPoint y: 339, endPoint x: 203, endPoint y: 339, distance: 11.0
type textarea "6 Pieces of shrimps with dynamite sauce"
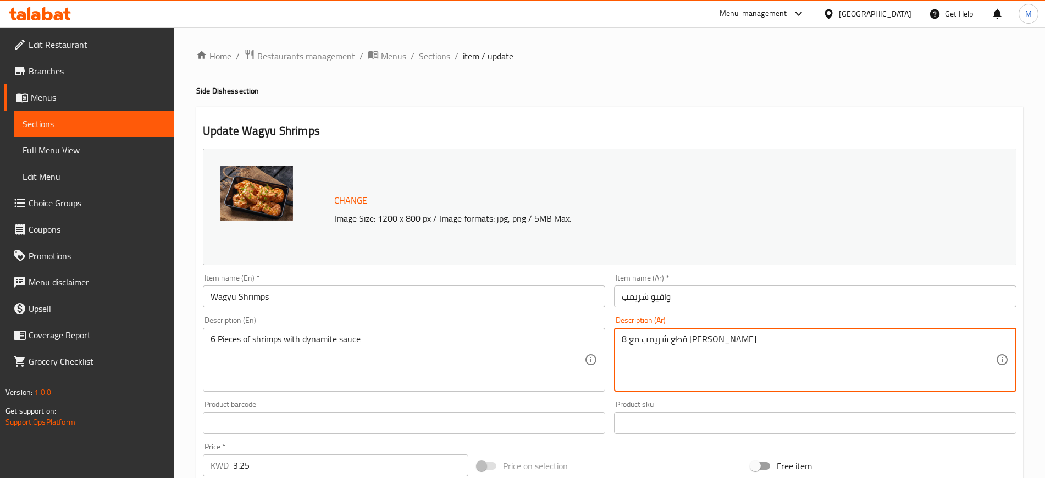
drag, startPoint x: 626, startPoint y: 337, endPoint x: 618, endPoint y: 337, distance: 8.2
type textarea "6 قطع شريمب مع [PERSON_NAME]"
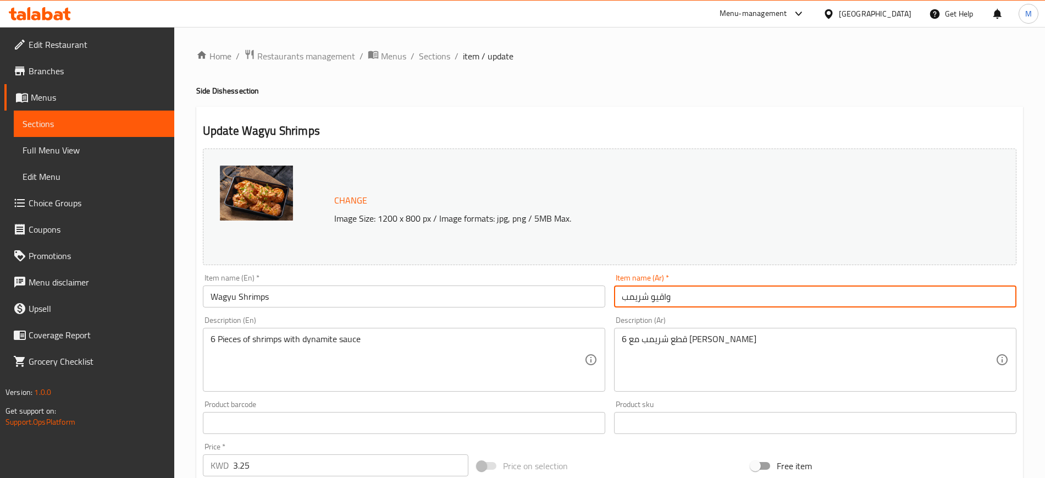
click at [697, 298] on input "واقيو شريمب" at bounding box center [815, 296] width 402 height 22
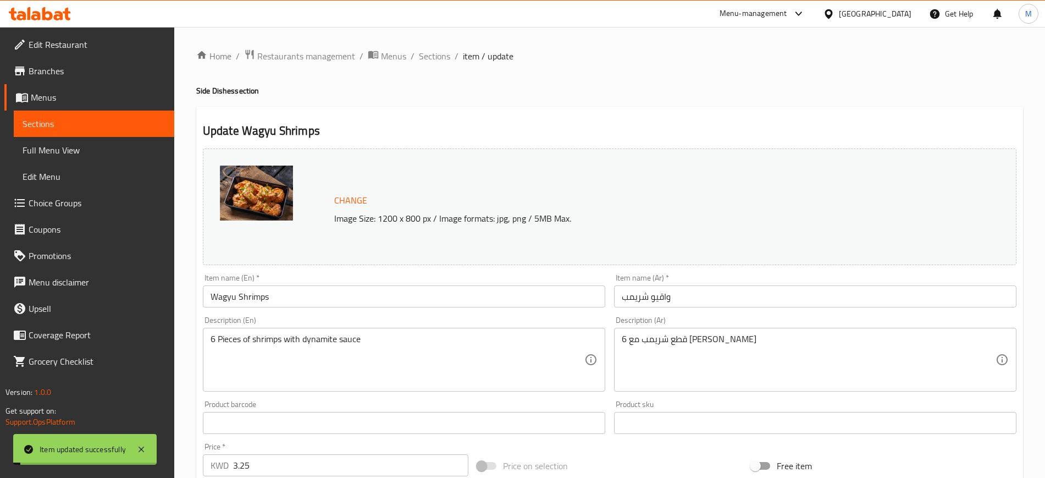
click at [320, 54] on span "Restaurants management" at bounding box center [306, 55] width 98 height 13
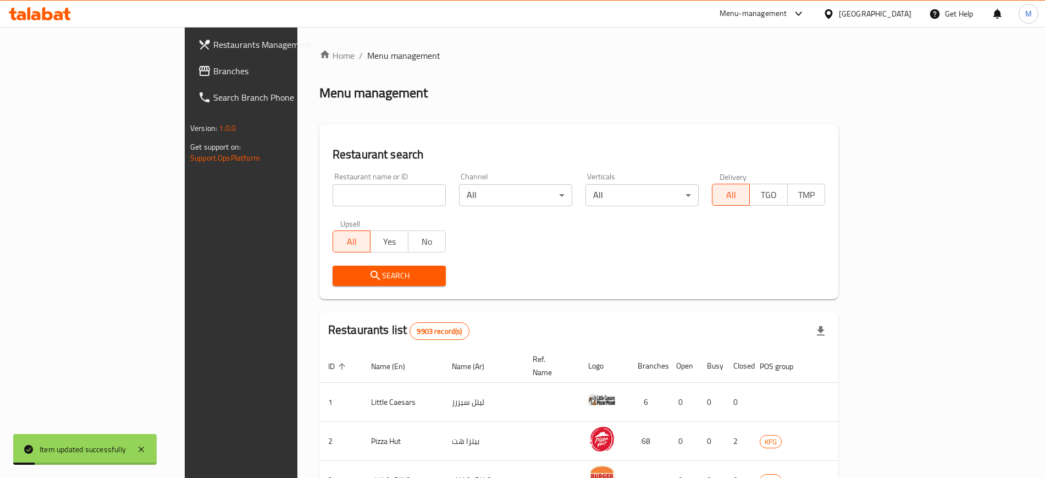
click at [418, 129] on div "Restaurant search Restaurant name or ID Restaurant name or ID Channel All ​ Ver…" at bounding box center [578, 211] width 519 height 175
click at [332, 199] on input "search" at bounding box center [388, 195] width 113 height 22
type input "mamlaka"
click button "Search" at bounding box center [388, 275] width 113 height 20
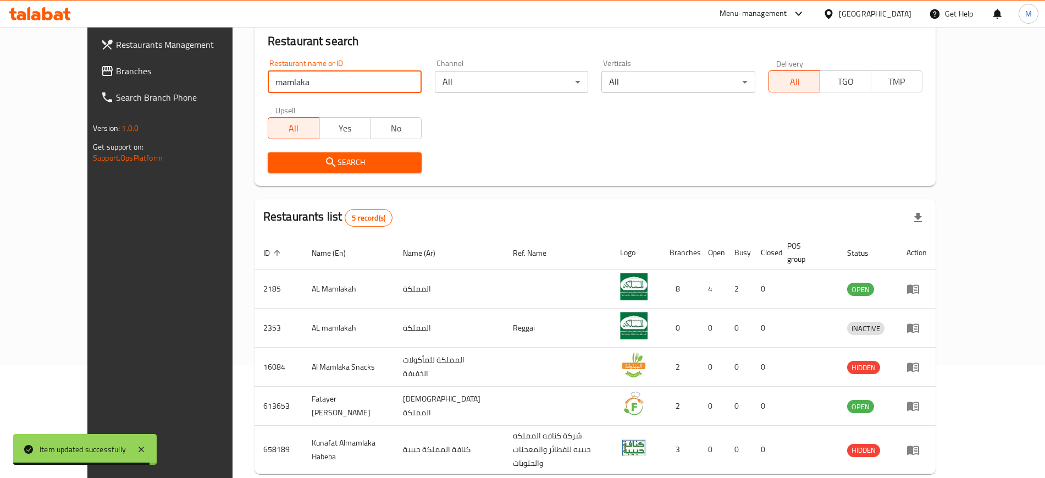
scroll to position [137, 0]
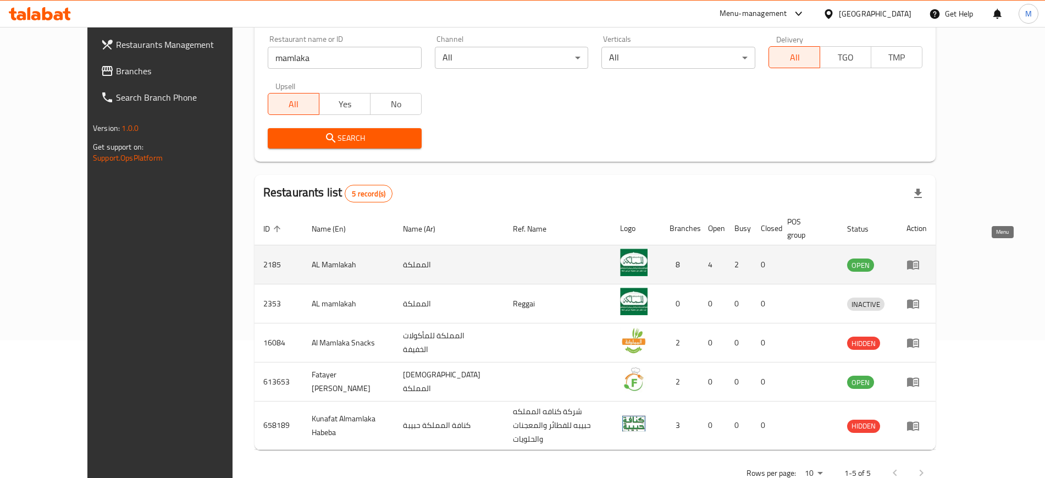
click at [919, 258] on icon "enhanced table" at bounding box center [912, 264] width 13 height 13
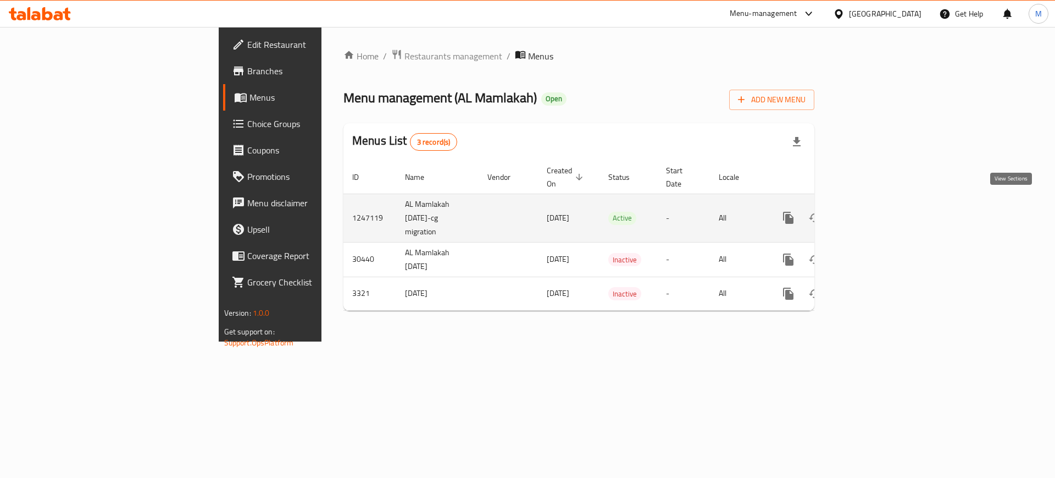
click at [873, 213] on icon "enhanced table" at bounding box center [868, 218] width 10 height 10
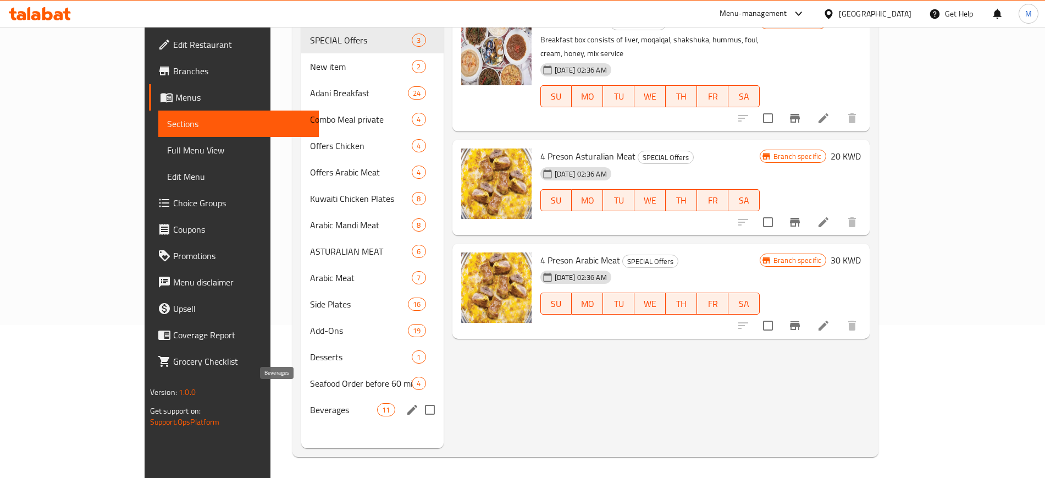
scroll to position [154, 0]
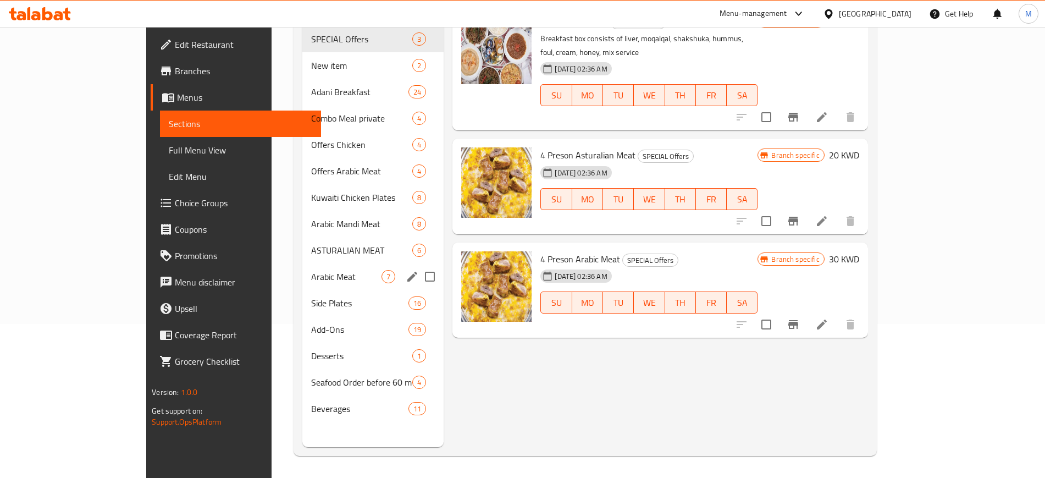
click at [302, 263] on div "Arabic Meat 7" at bounding box center [372, 276] width 141 height 26
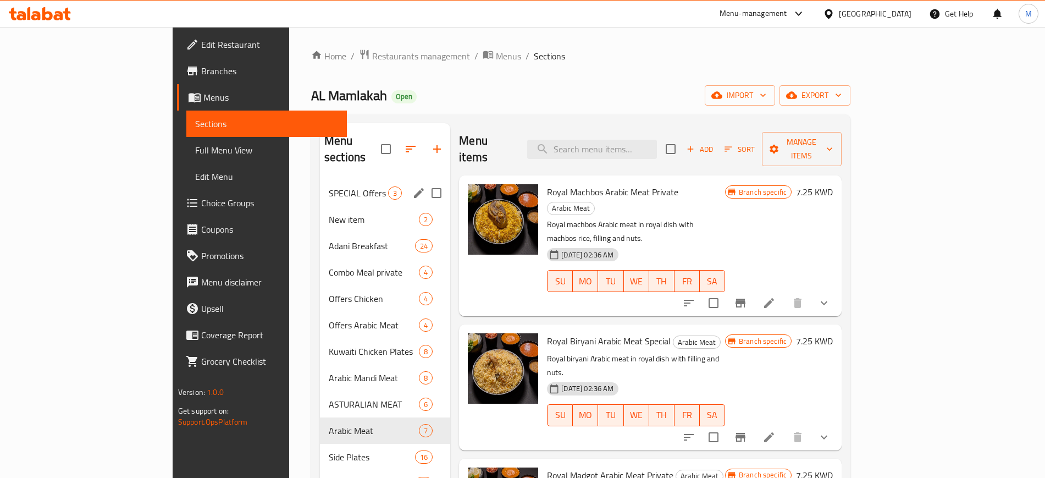
click at [329, 186] on span "SPECIAL Offers" at bounding box center [358, 192] width 59 height 13
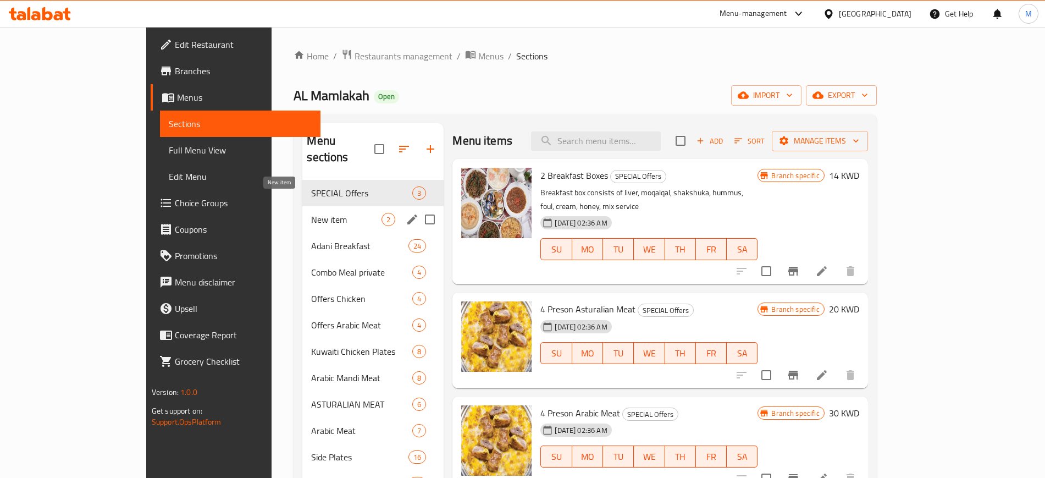
click at [311, 213] on span "New item" at bounding box center [346, 219] width 70 height 13
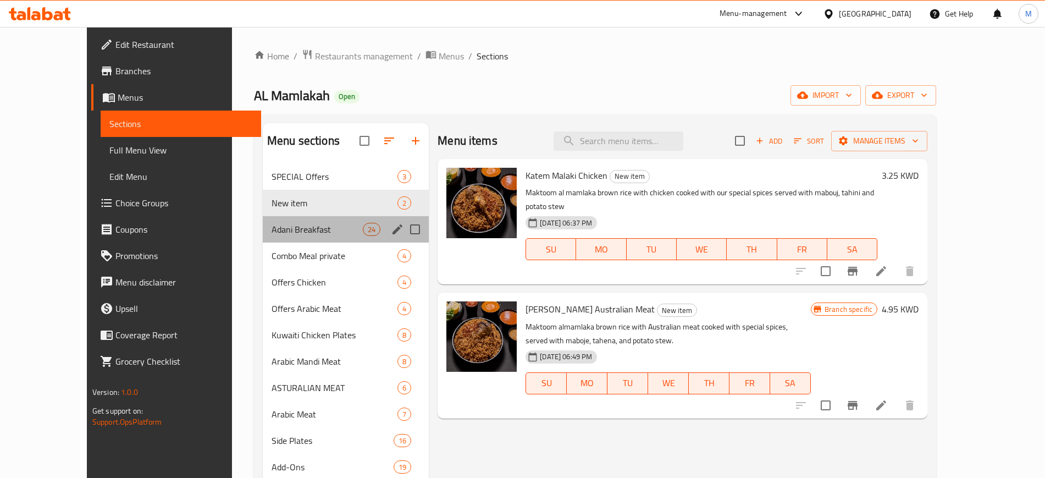
click at [275, 220] on div "Adani Breakfast 24" at bounding box center [346, 229] width 166 height 26
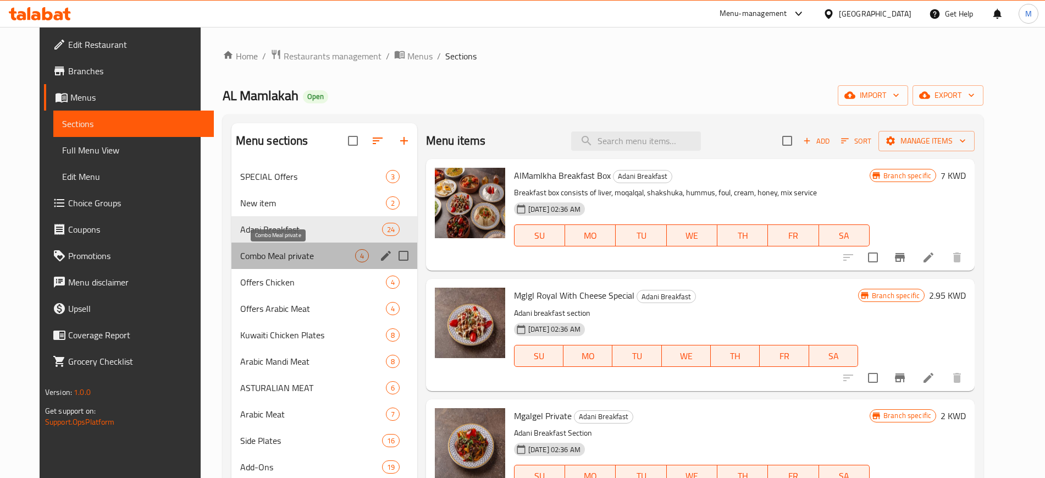
click at [288, 252] on span "Combo Meal private" at bounding box center [297, 255] width 115 height 13
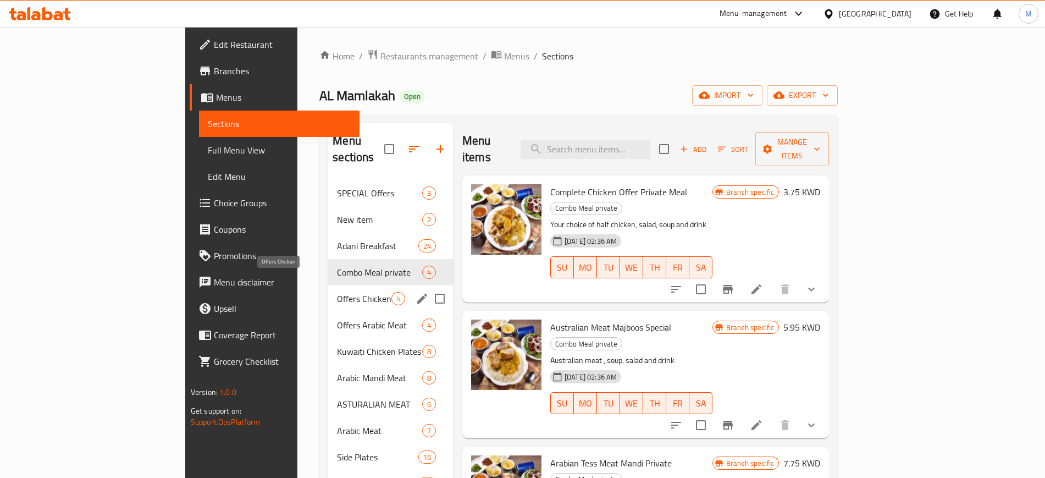
click at [337, 292] on span "Offers Chicken" at bounding box center [364, 298] width 54 height 13
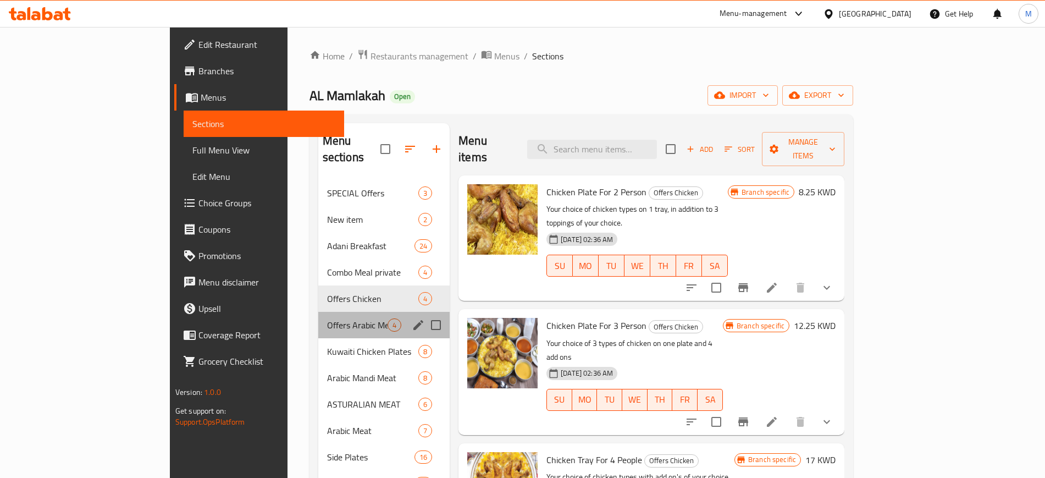
click at [318, 312] on div "Offers Arabic Meat 4" at bounding box center [383, 325] width 131 height 26
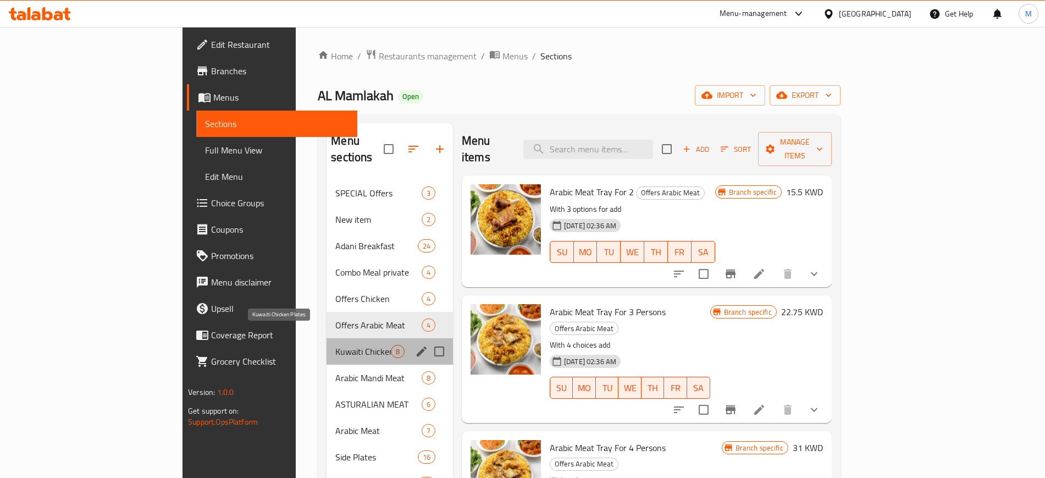
click at [335, 345] on span "Kuwaiti Chicken Plates" at bounding box center [362, 351] width 55 height 13
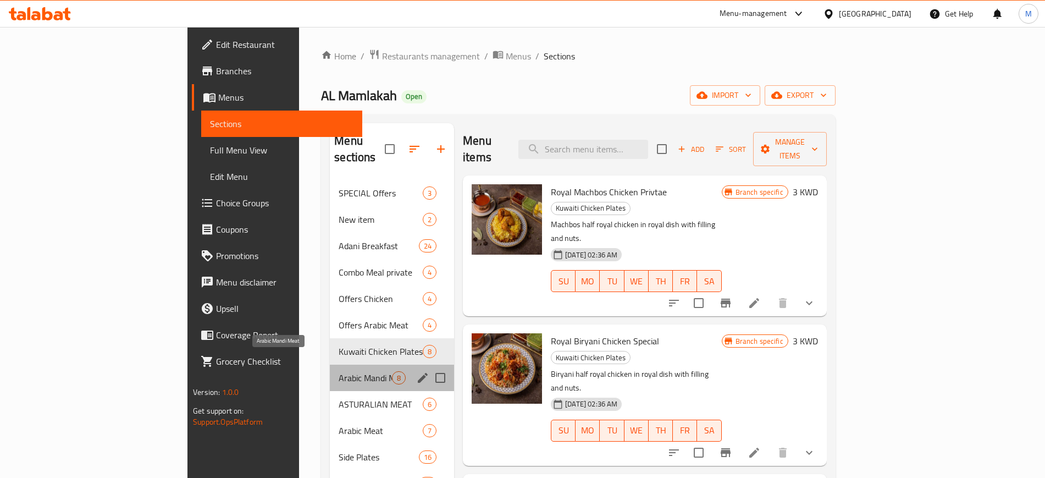
click at [338, 371] on span "Arabic Mandi Meat" at bounding box center [364, 377] width 53 height 13
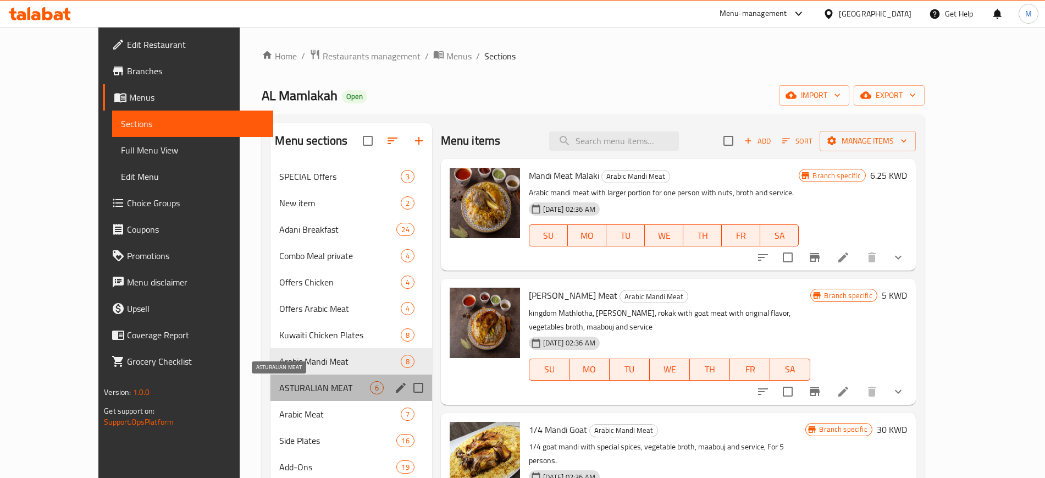
click at [292, 384] on span "ASTURALIAN MEAT" at bounding box center [324, 387] width 90 height 13
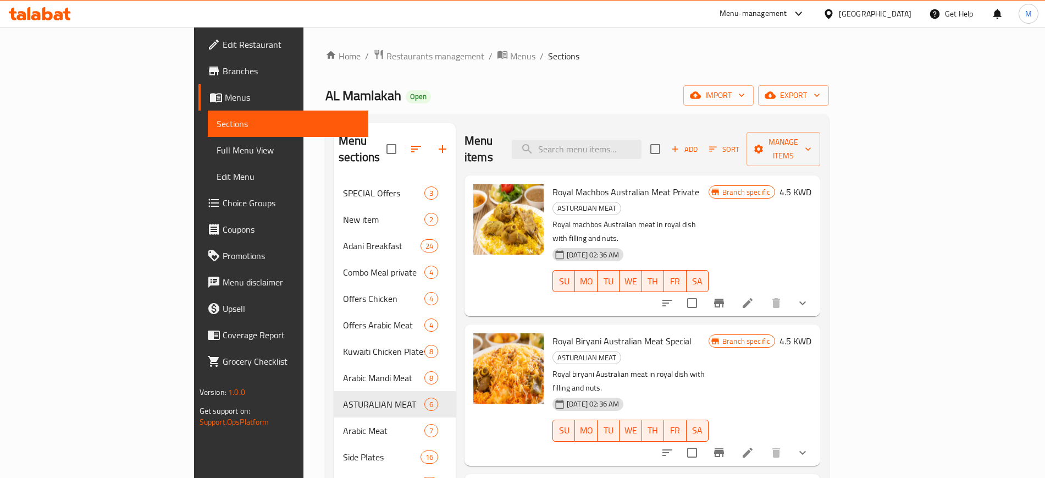
click at [453, 110] on div "Home / Restaurants management / Menus / Sections AL Mamlakah Open import export…" at bounding box center [576, 329] width 503 height 560
click at [206, 11] on div "Menu-management [GEOGRAPHIC_DATA] Get Help M" at bounding box center [522, 14] width 1045 height 26
click at [482, 75] on div "Home / Restaurants management / Menus / Sections AL Mamlakah Open import export…" at bounding box center [576, 329] width 503 height 560
